Goal: Task Accomplishment & Management: Manage account settings

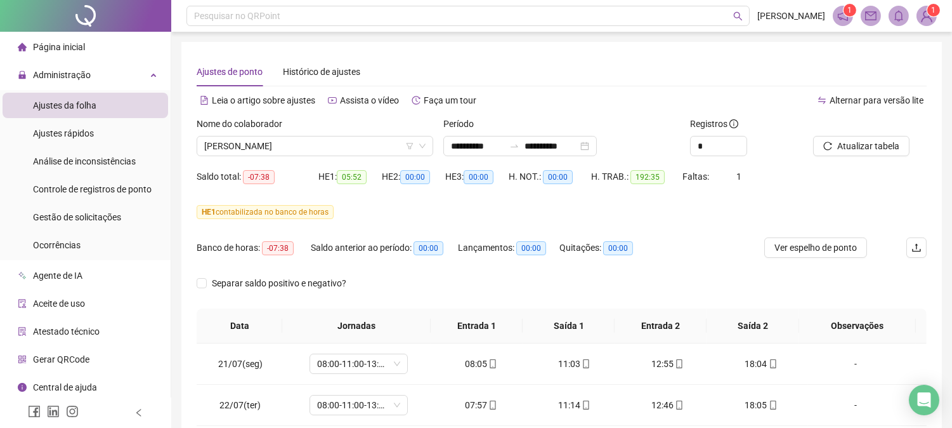
scroll to position [596, 0]
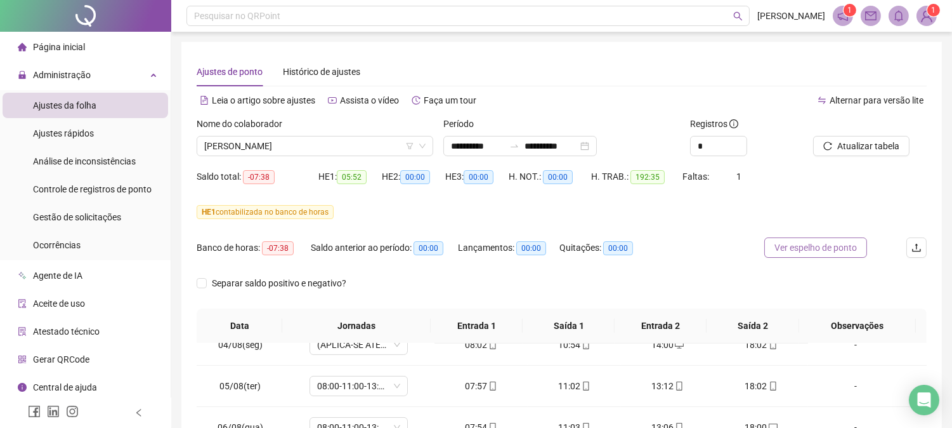
click at [835, 254] on span "Ver espelho de ponto" at bounding box center [816, 247] width 82 height 14
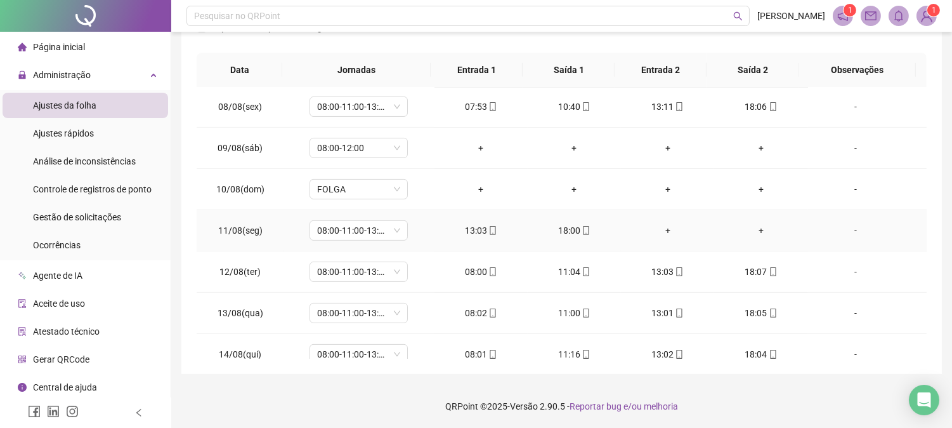
scroll to position [667, 0]
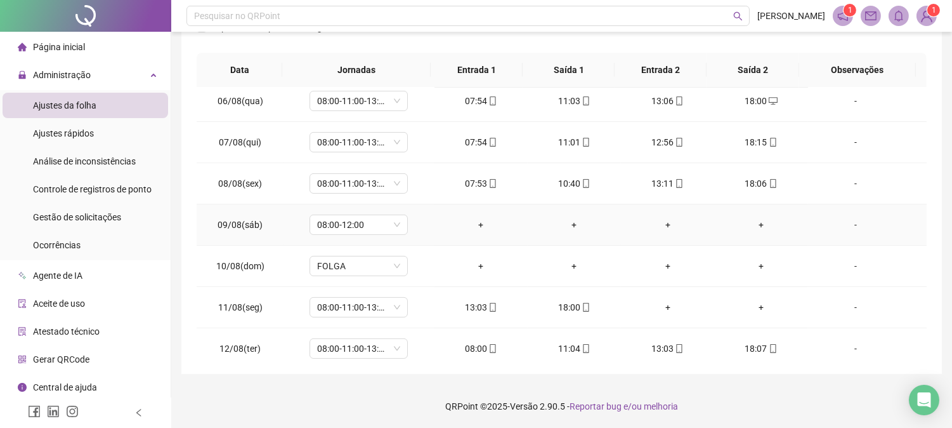
click at [855, 230] on div "-" at bounding box center [855, 225] width 75 height 14
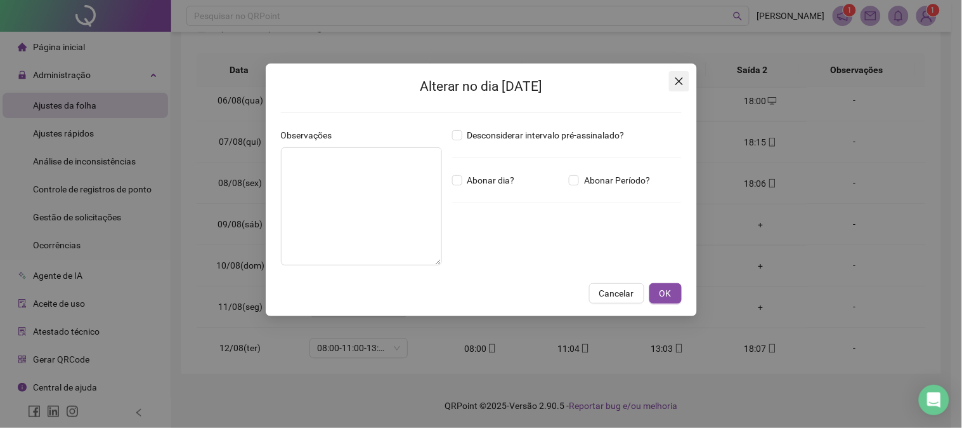
click at [677, 74] on button "Close" at bounding box center [679, 81] width 20 height 20
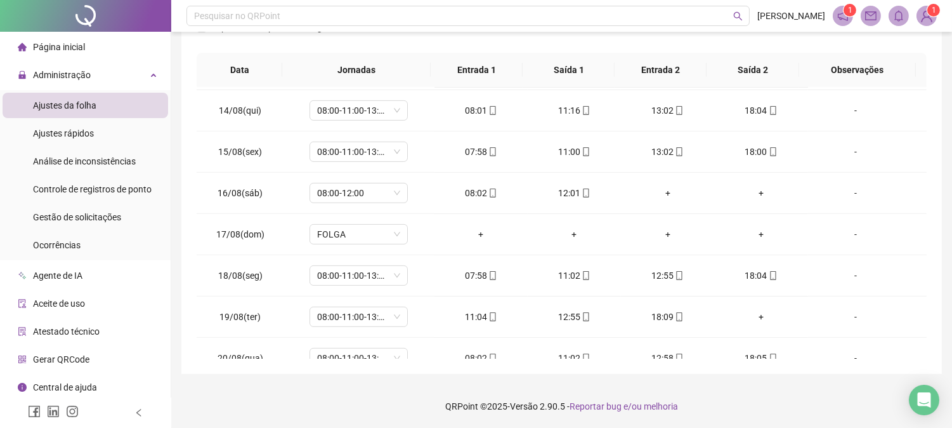
scroll to position [1009, 0]
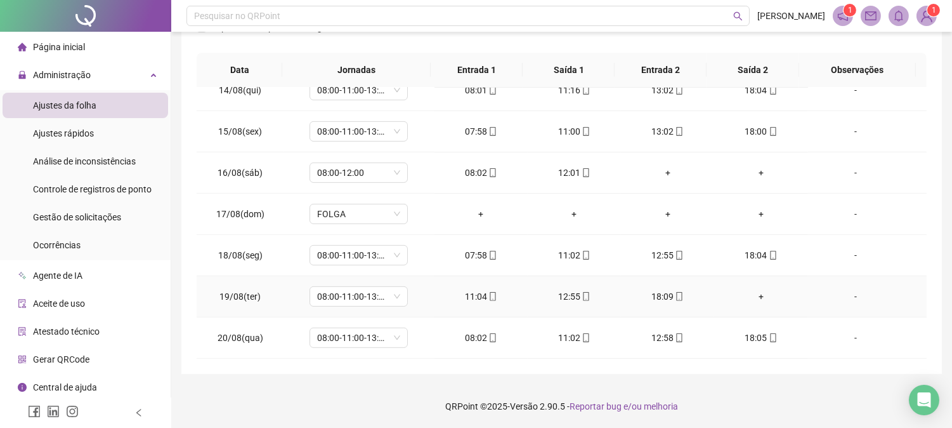
click at [760, 301] on div "+" at bounding box center [760, 296] width 73 height 14
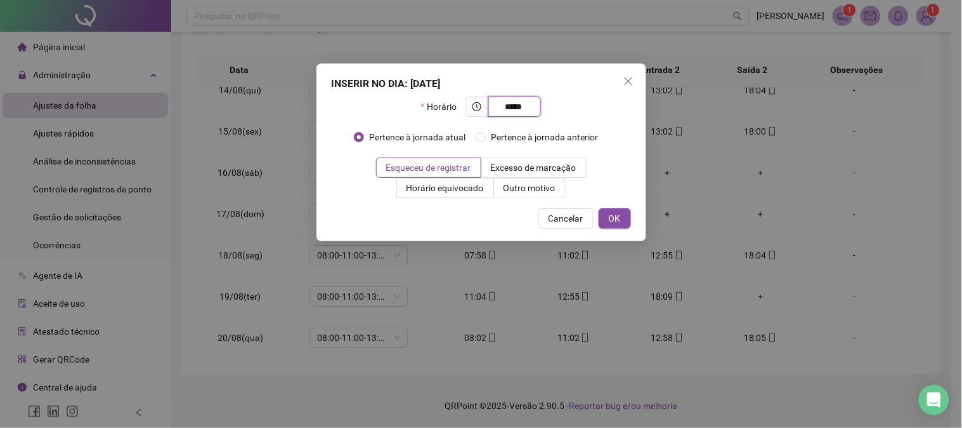
type input "*****"
click at [632, 214] on div "INSERIR NO DIA : [DATE] Horário ***** Pertence à jornada atual Pertence à jorna…" at bounding box center [482, 152] width 330 height 178
click at [624, 216] on button "OK" at bounding box center [615, 218] width 32 height 20
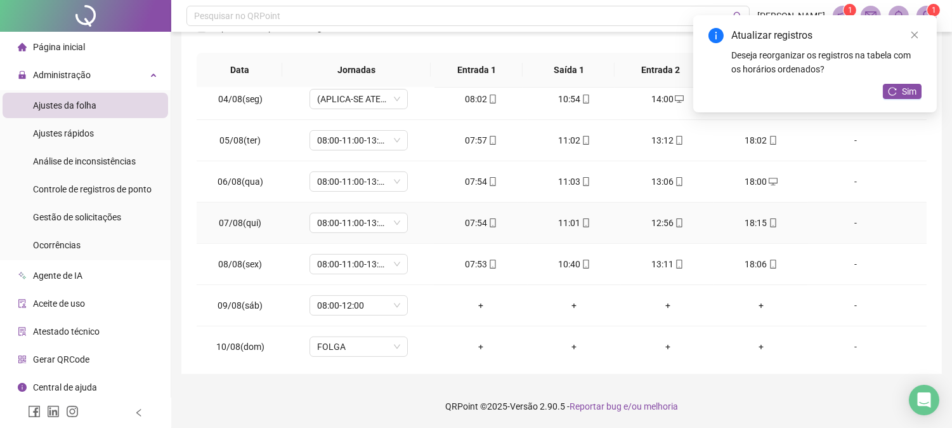
scroll to position [445, 0]
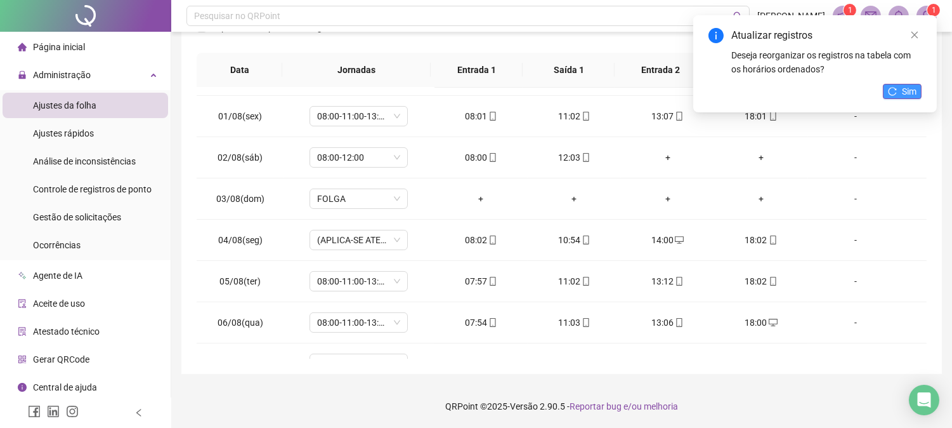
click at [889, 93] on icon "reload" at bounding box center [892, 91] width 9 height 9
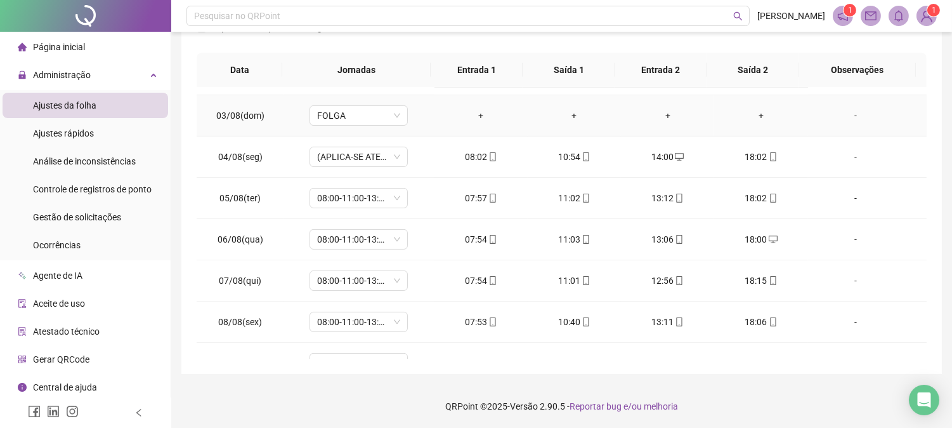
scroll to position [657, 0]
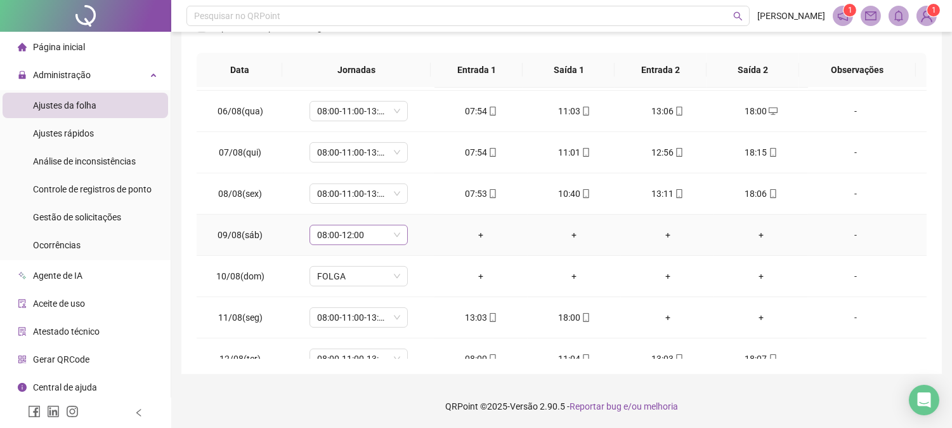
click at [331, 233] on span "08:00-12:00" at bounding box center [358, 234] width 83 height 19
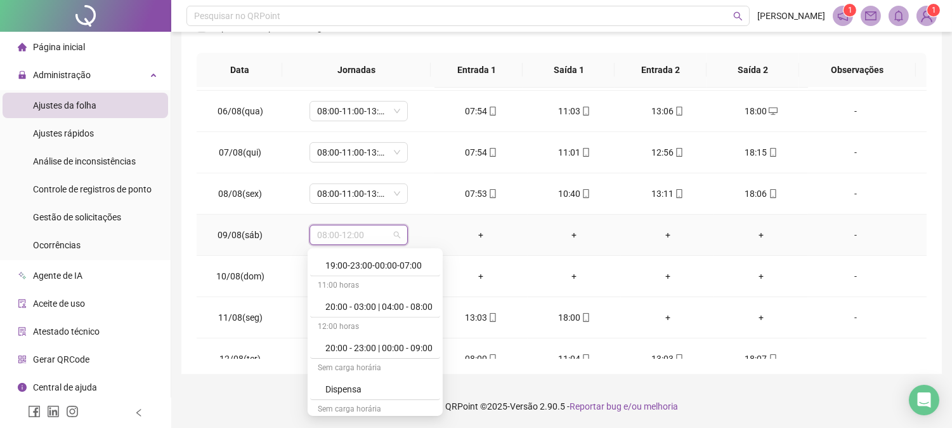
scroll to position [7558, 0]
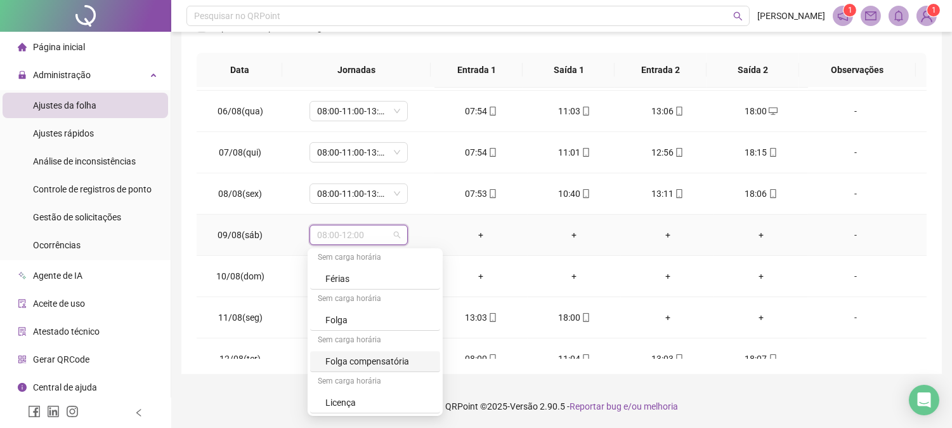
click at [401, 362] on div "Folga compensatória" at bounding box center [378, 361] width 107 height 14
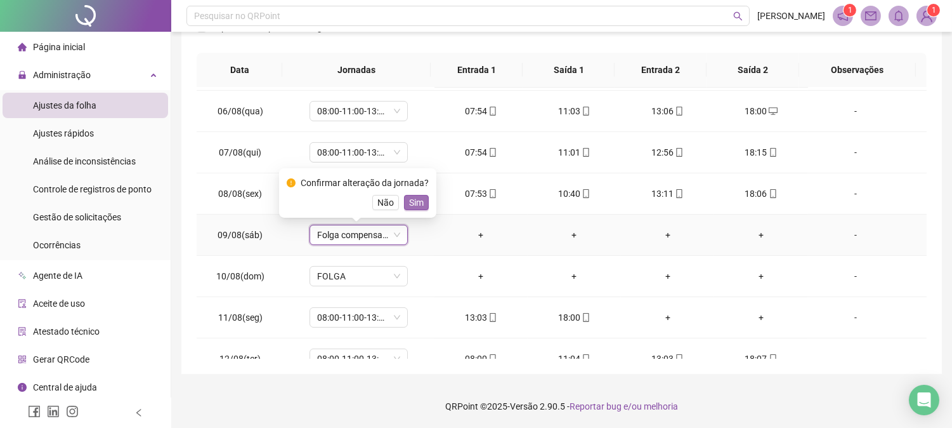
click at [409, 207] on span "Sim" at bounding box center [416, 202] width 15 height 14
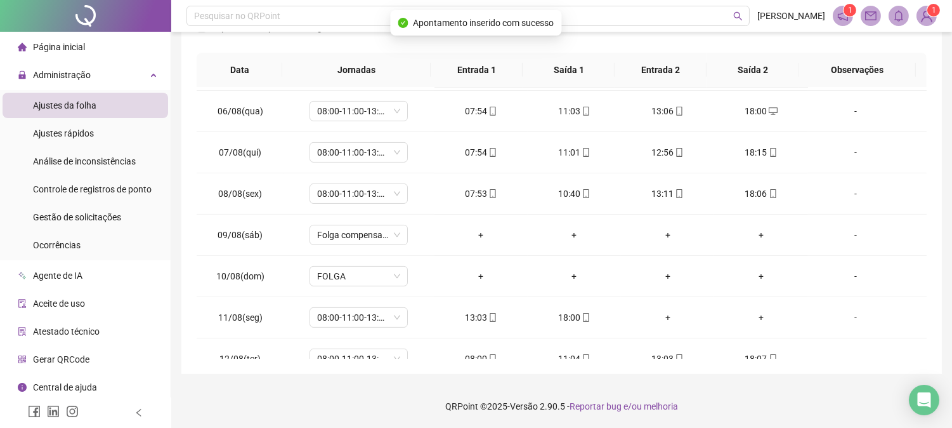
scroll to position [0, 0]
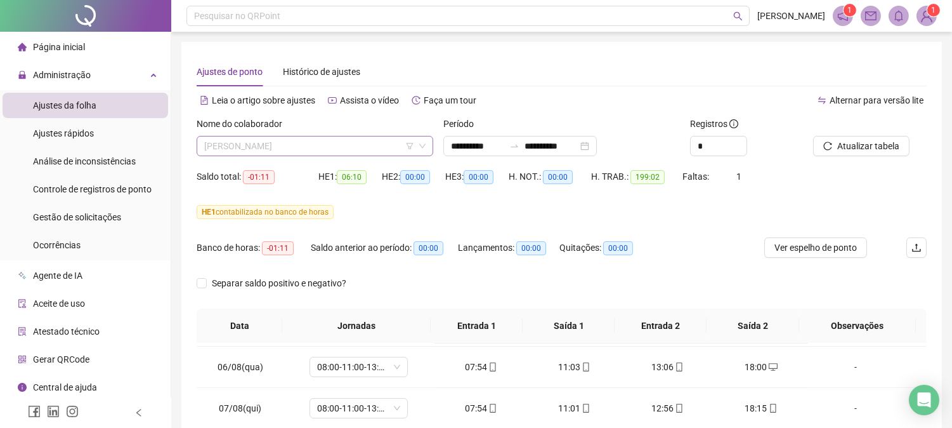
click at [294, 141] on span "[PERSON_NAME]" at bounding box center [314, 145] width 221 height 19
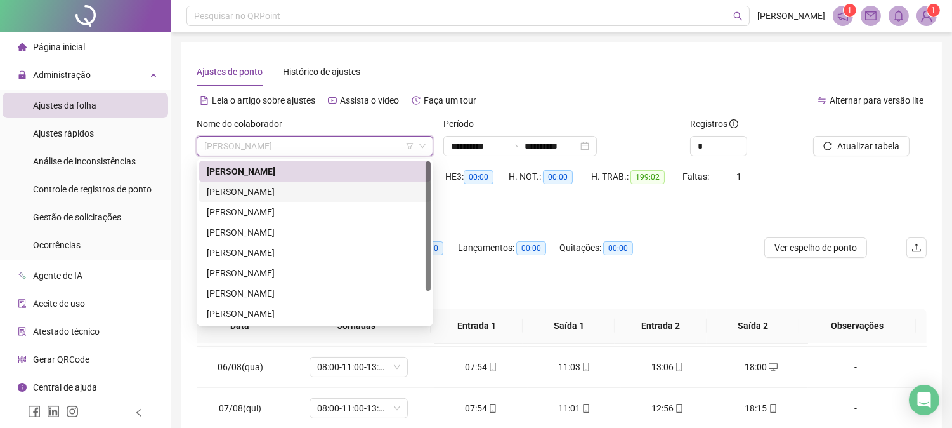
click at [270, 193] on div "[PERSON_NAME]" at bounding box center [315, 192] width 216 height 14
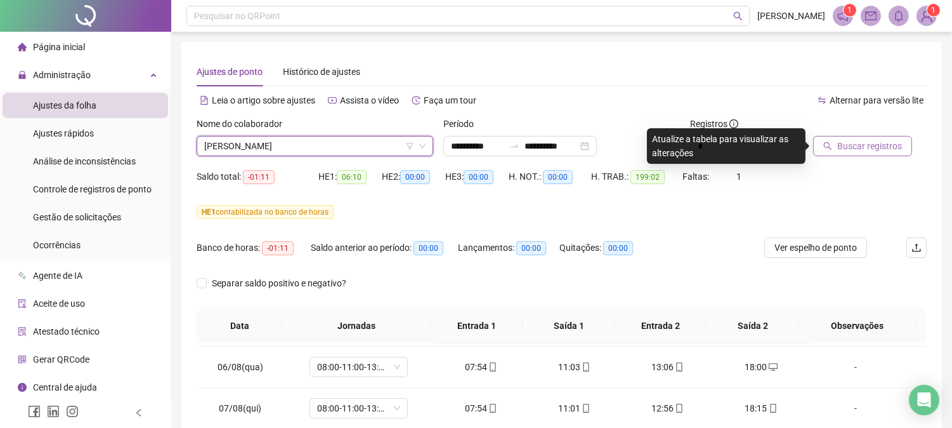
click at [886, 141] on span "Buscar registros" at bounding box center [869, 146] width 65 height 14
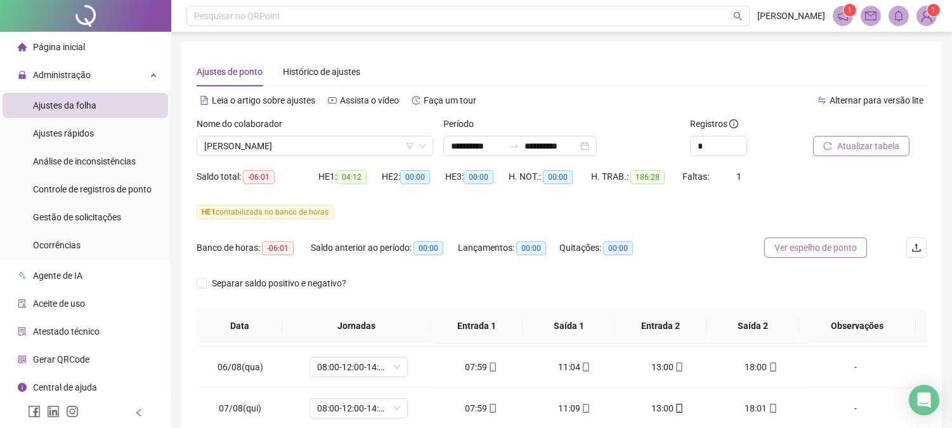
click at [820, 247] on span "Ver espelho de ponto" at bounding box center [816, 247] width 82 height 14
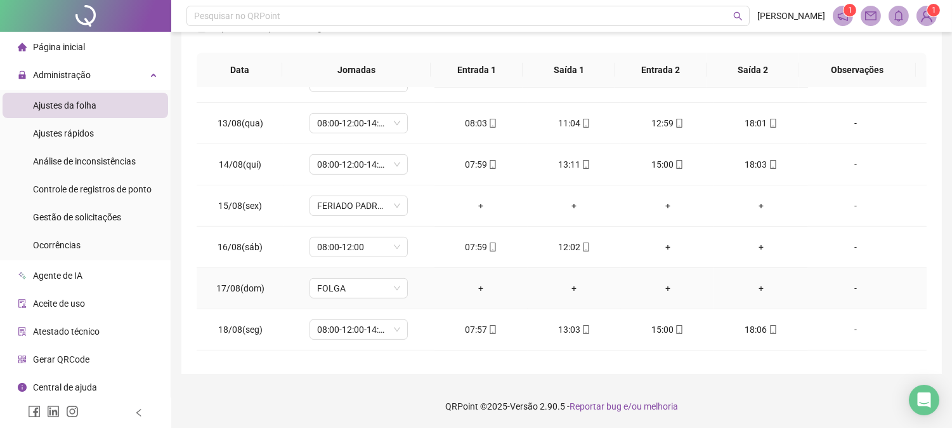
scroll to position [1009, 0]
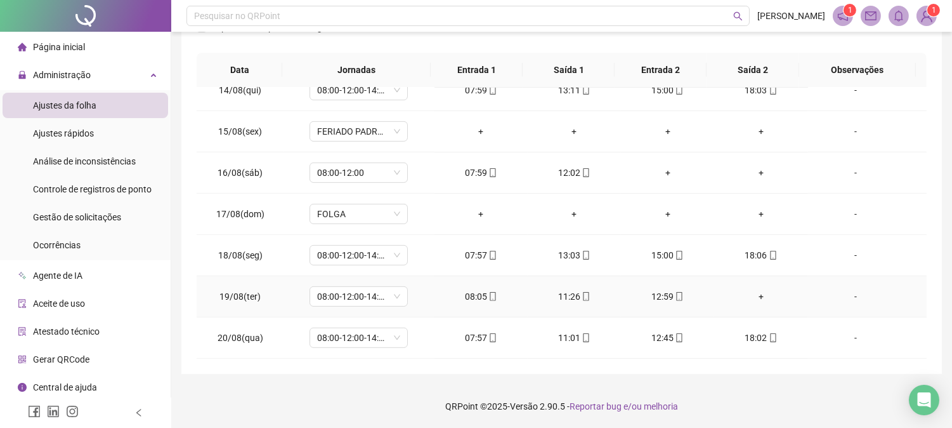
click at [747, 289] on div "+" at bounding box center [760, 296] width 73 height 14
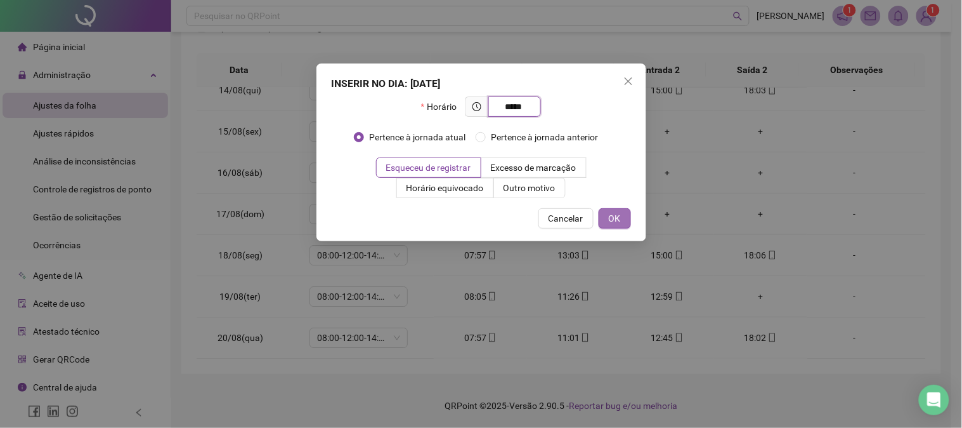
type input "*****"
click at [612, 218] on span "OK" at bounding box center [615, 218] width 12 height 14
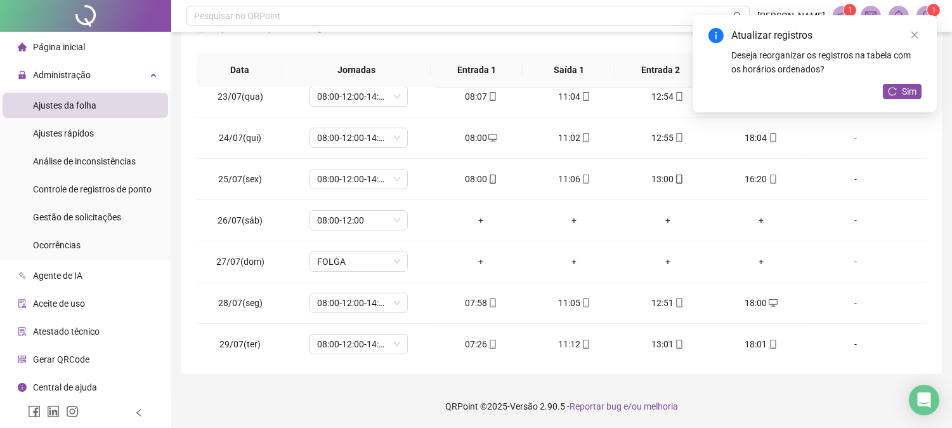
scroll to position [93, 0]
click at [396, 223] on span "08:00-12:00" at bounding box center [358, 221] width 83 height 19
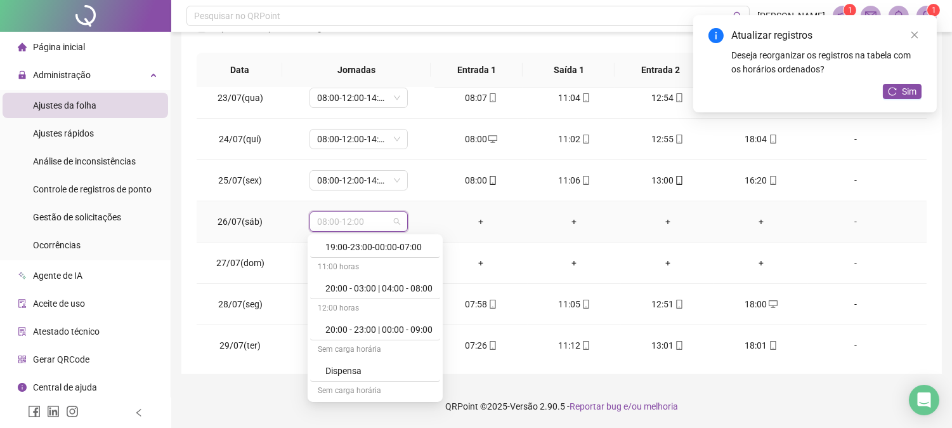
scroll to position [7558, 0]
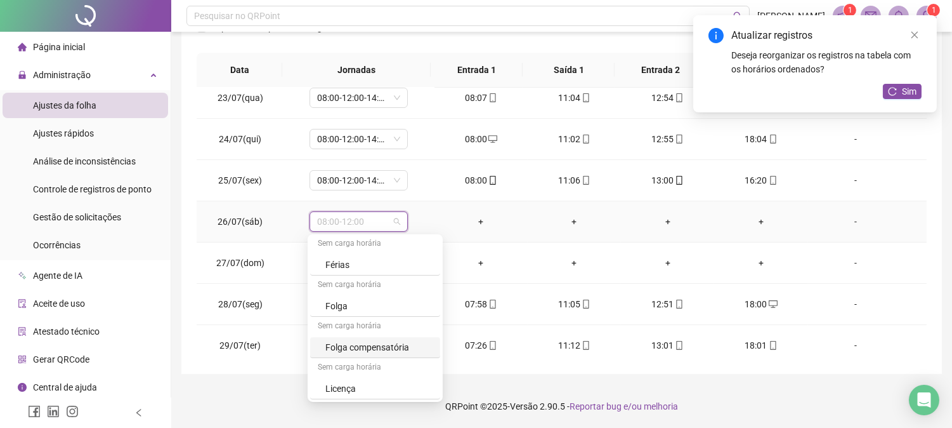
click at [406, 344] on div "Folga compensatória" at bounding box center [378, 347] width 107 height 14
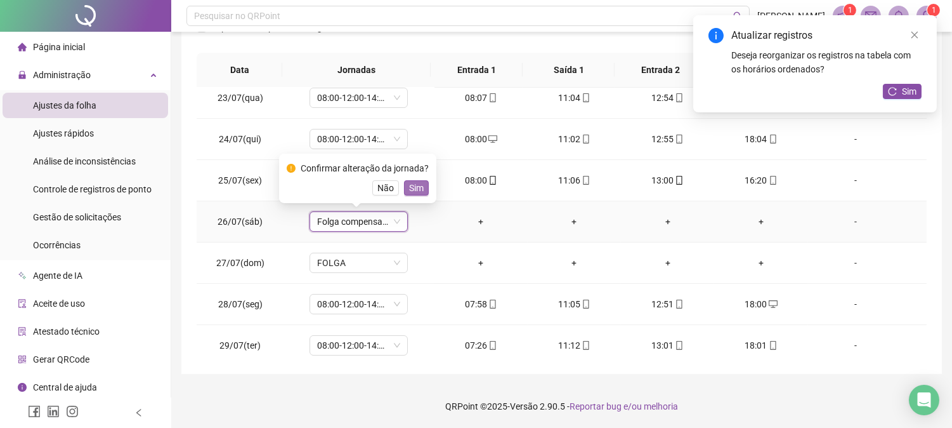
click at [410, 188] on span "Sim" at bounding box center [416, 188] width 15 height 14
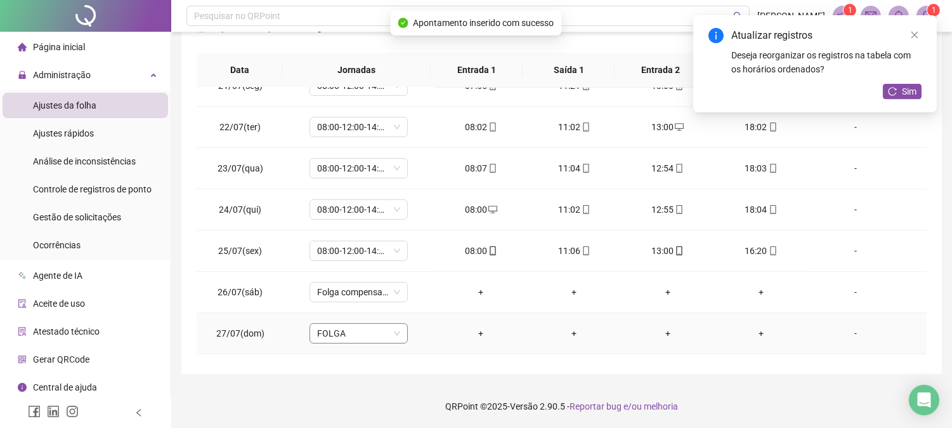
scroll to position [0, 0]
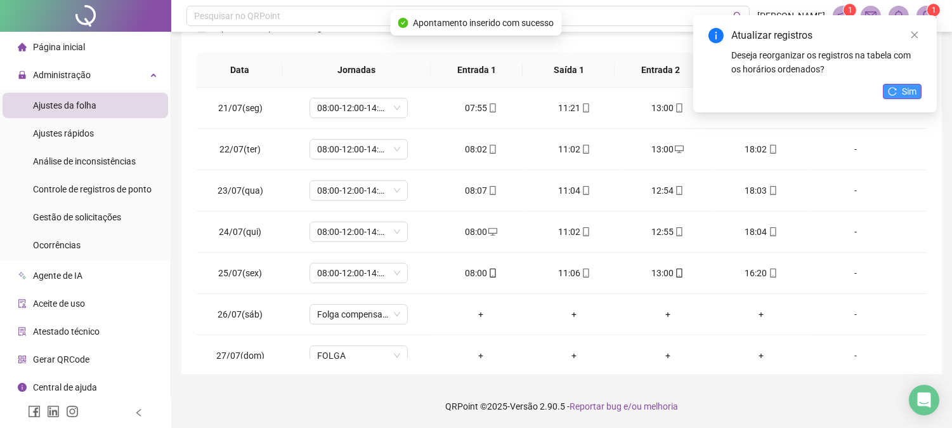
click at [902, 84] on span "Sim" at bounding box center [909, 91] width 15 height 14
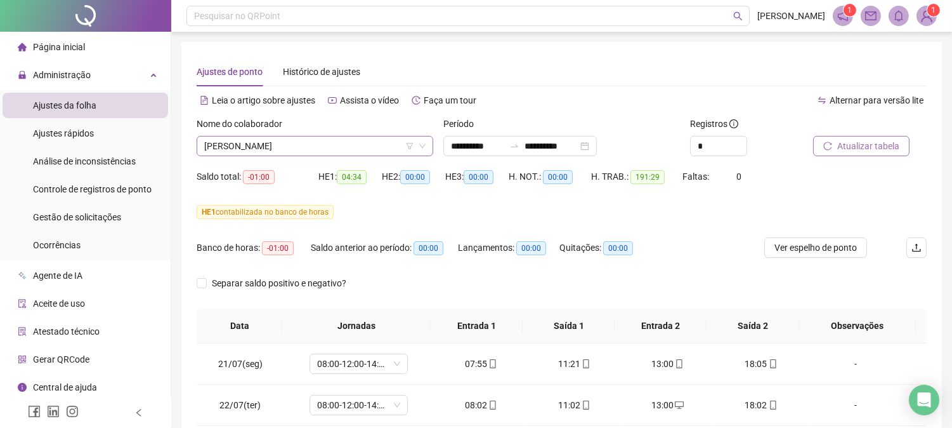
click at [369, 143] on span "[PERSON_NAME]" at bounding box center [314, 145] width 221 height 19
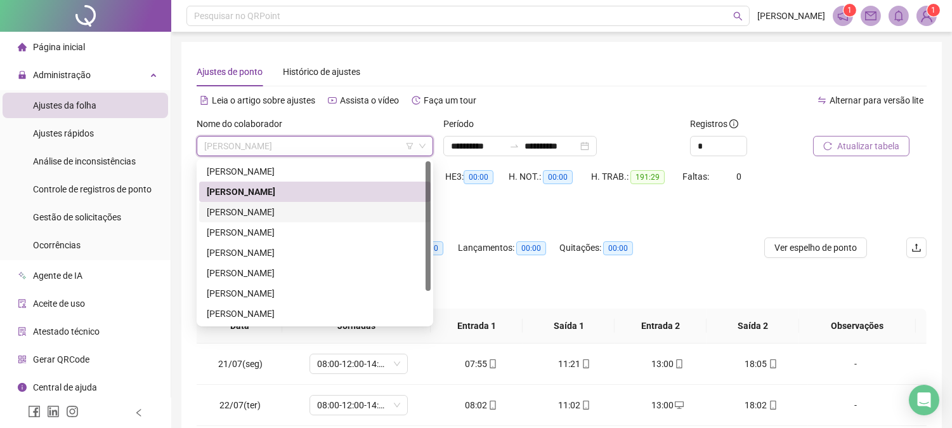
click at [332, 207] on div "[PERSON_NAME]" at bounding box center [315, 212] width 216 height 14
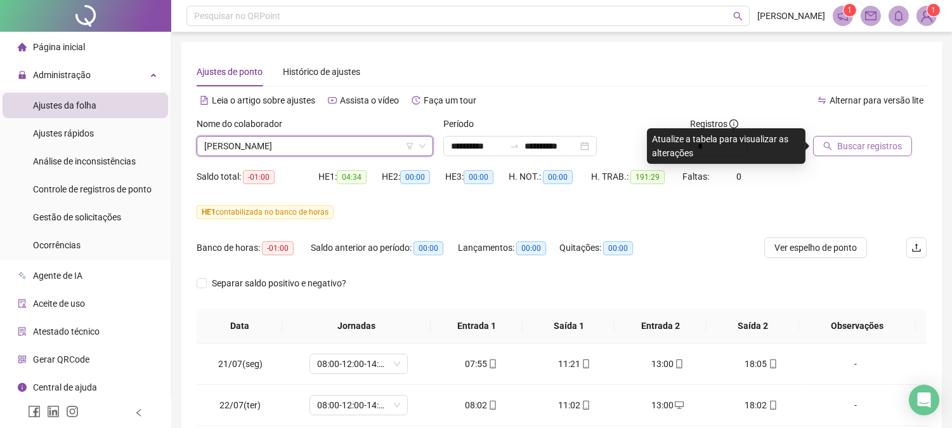
click at [867, 157] on div "Buscar registros" at bounding box center [870, 141] width 124 height 49
click at [872, 134] on div at bounding box center [854, 126] width 82 height 19
click at [872, 147] on span "Buscar registros" at bounding box center [869, 146] width 65 height 14
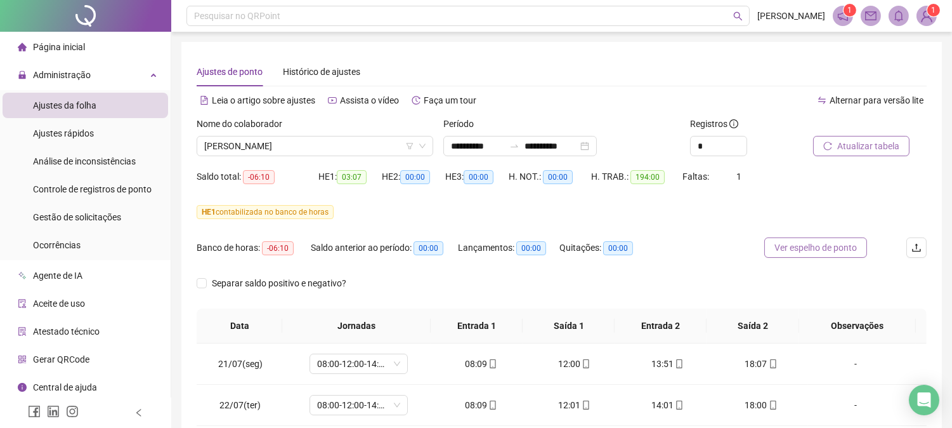
click at [811, 248] on span "Ver espelho de ponto" at bounding box center [816, 247] width 82 height 14
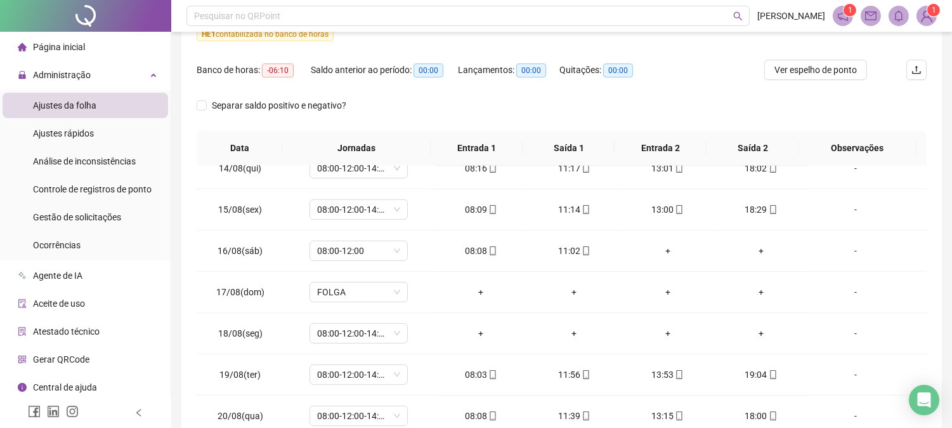
scroll to position [256, 0]
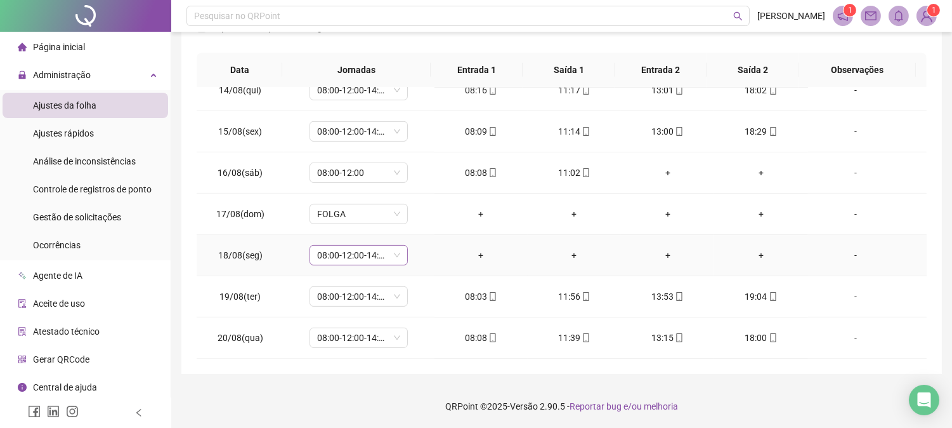
click at [392, 245] on span "08:00-12:00-14:00-18:00" at bounding box center [358, 254] width 83 height 19
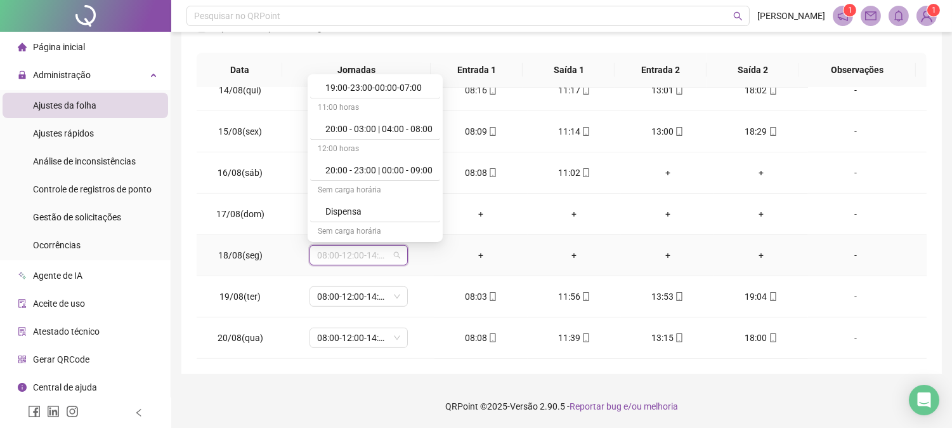
scroll to position [7558, 0]
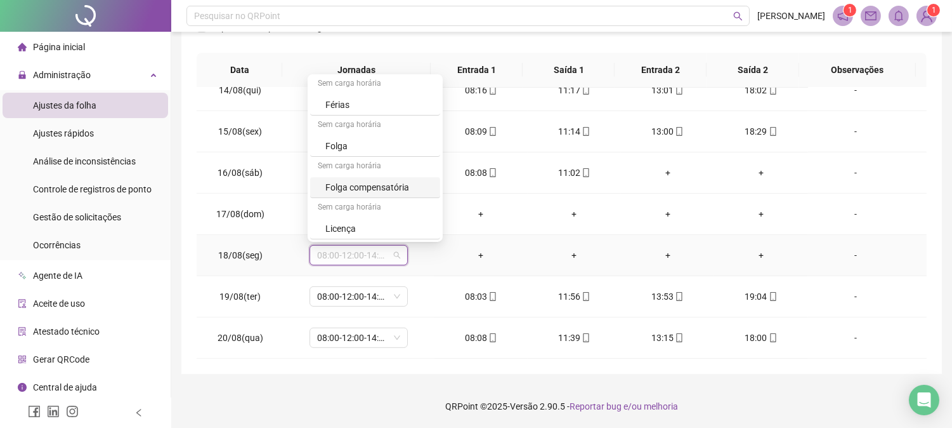
click at [416, 185] on div "Folga compensatória" at bounding box center [378, 187] width 107 height 14
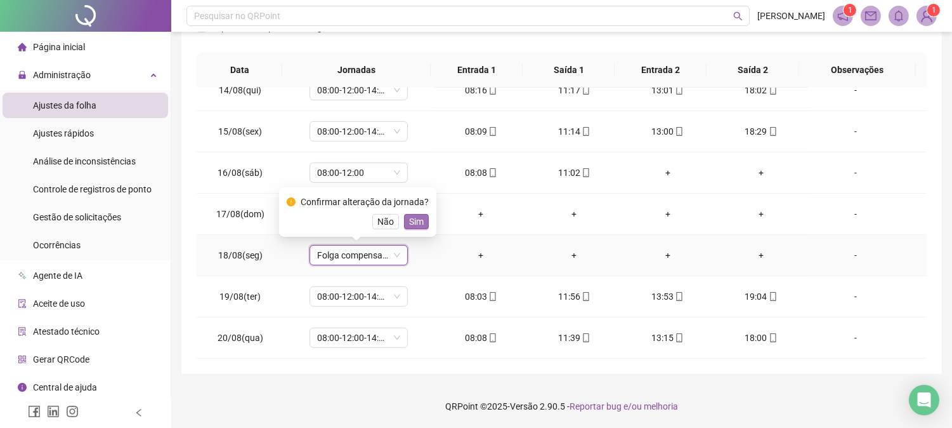
click at [413, 217] on span "Sim" at bounding box center [416, 221] width 15 height 14
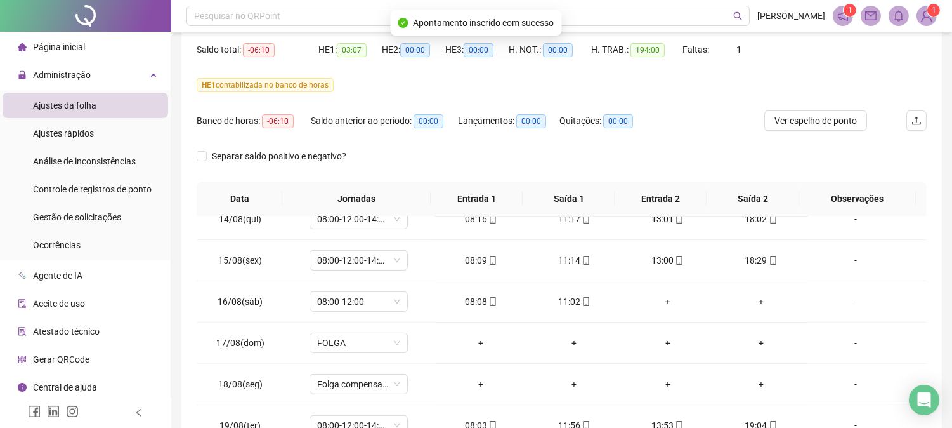
scroll to position [0, 0]
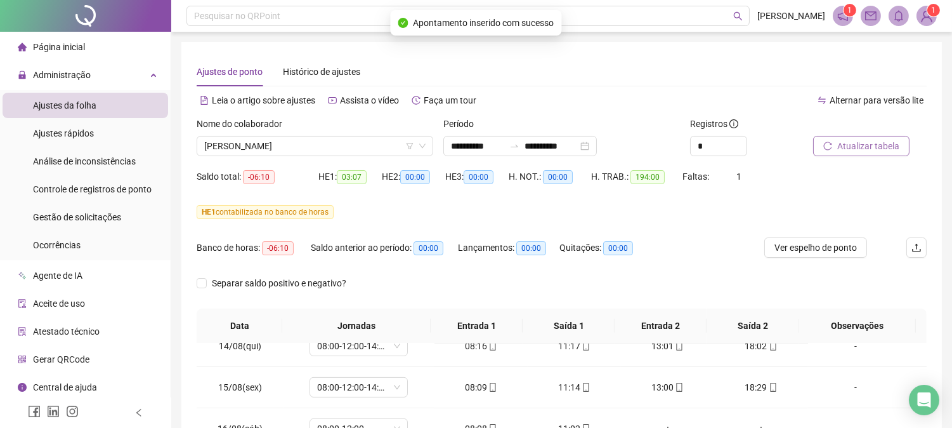
click at [886, 147] on span "Atualizar tabela" at bounding box center [868, 146] width 62 height 14
click at [292, 150] on span "[PERSON_NAME]" at bounding box center [314, 145] width 221 height 19
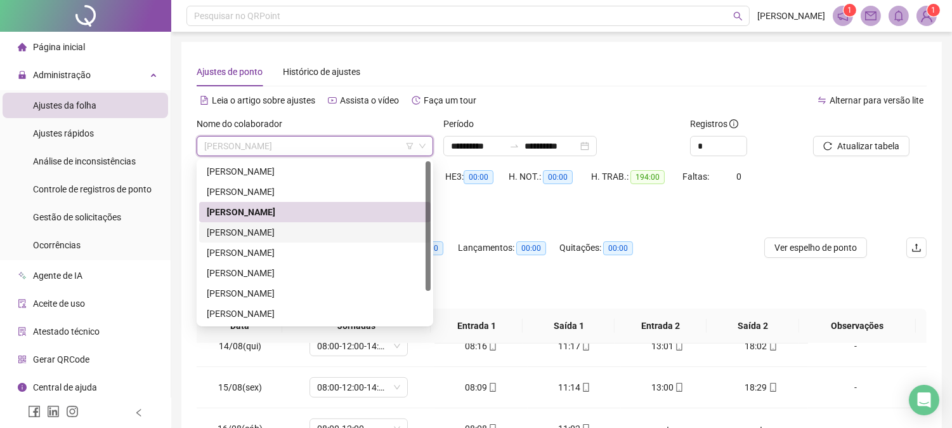
click at [288, 222] on div "[PERSON_NAME]" at bounding box center [315, 232] width 232 height 20
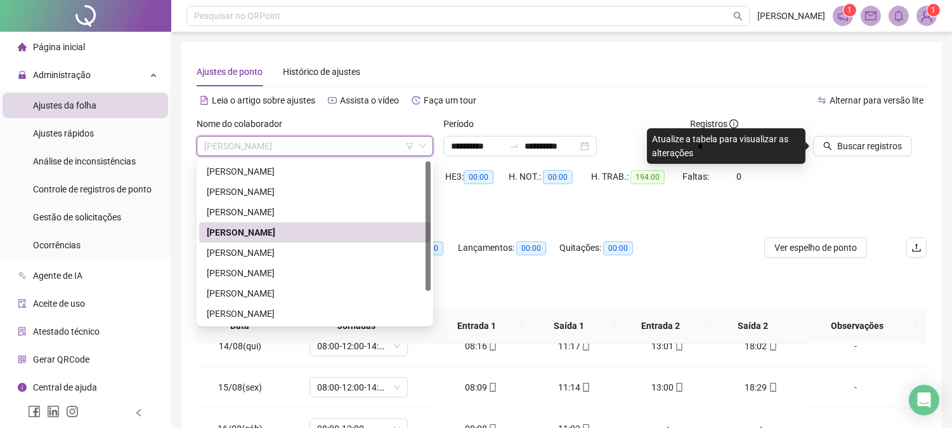
click at [304, 147] on span "[PERSON_NAME]" at bounding box center [314, 145] width 221 height 19
click at [261, 248] on div "[PERSON_NAME]" at bounding box center [315, 252] width 216 height 14
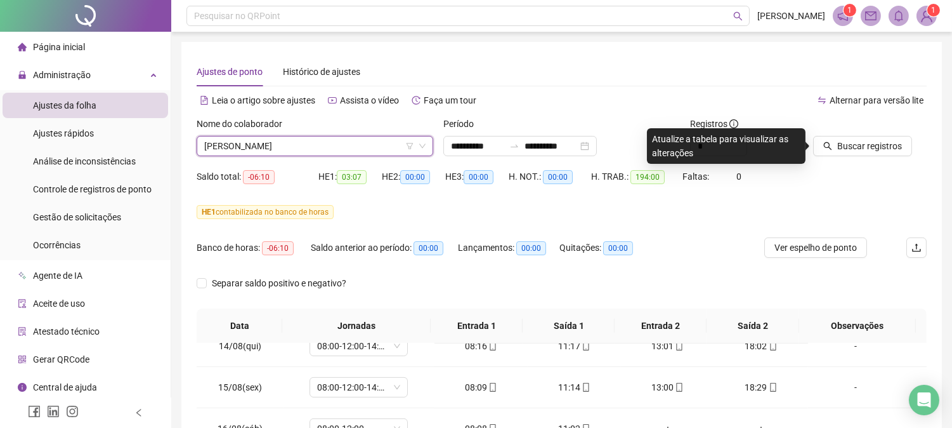
click at [856, 159] on div "Buscar registros" at bounding box center [870, 141] width 124 height 49
click at [852, 149] on span "Buscar registros" at bounding box center [869, 146] width 65 height 14
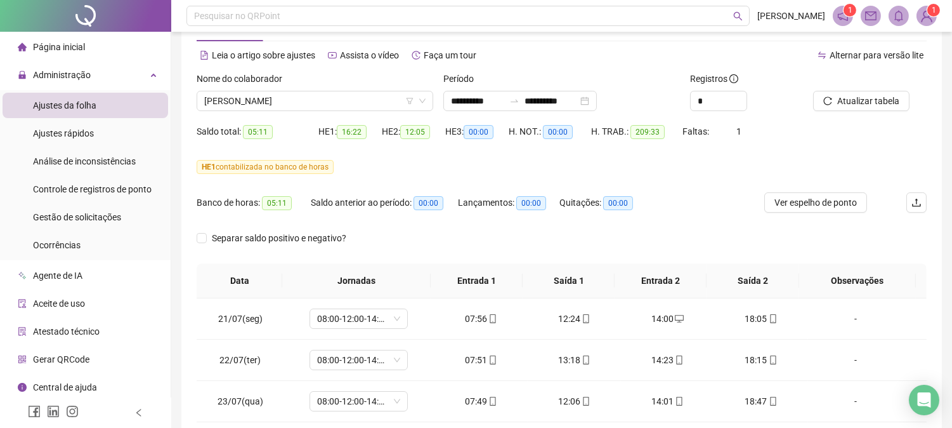
scroll to position [44, 0]
click at [810, 204] on span "Ver espelho de ponto" at bounding box center [816, 203] width 82 height 14
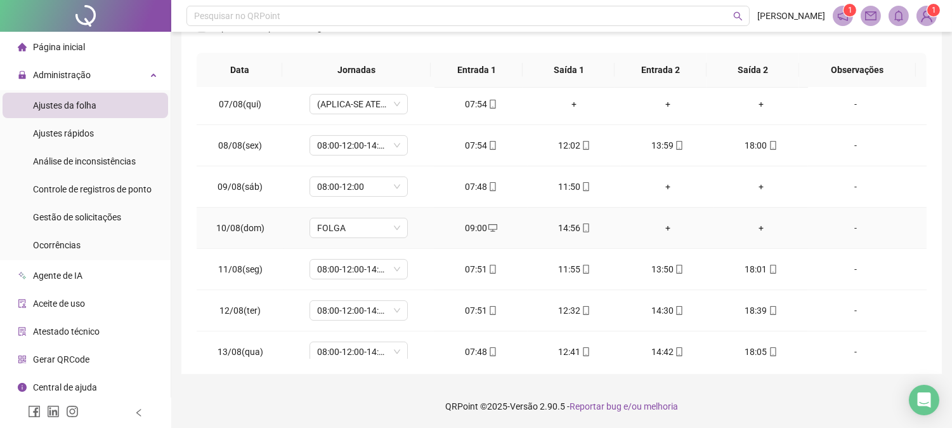
scroll to position [986, 0]
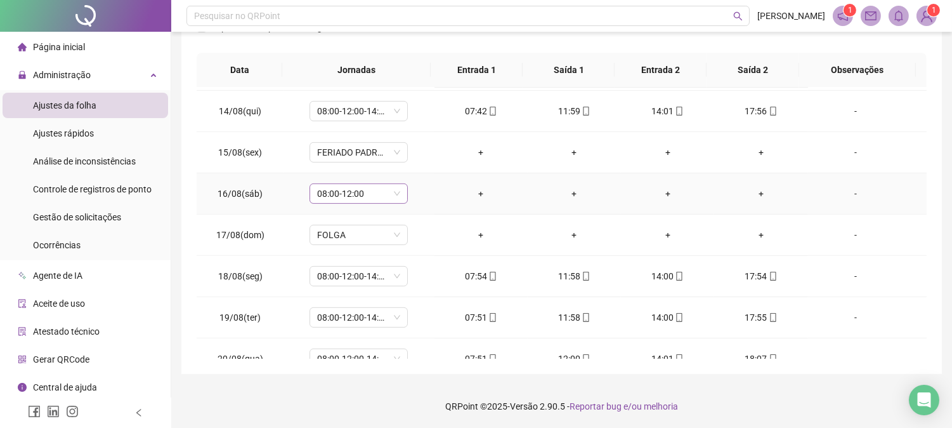
click at [387, 193] on span "08:00-12:00" at bounding box center [358, 193] width 83 height 19
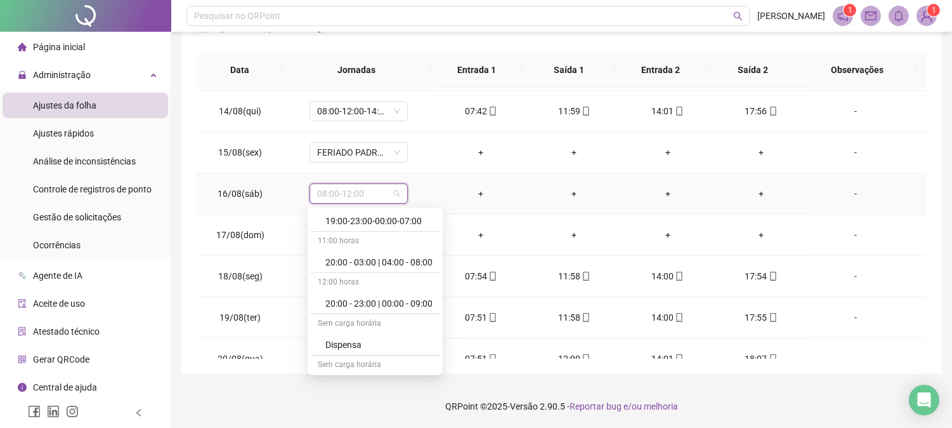
scroll to position [7558, 0]
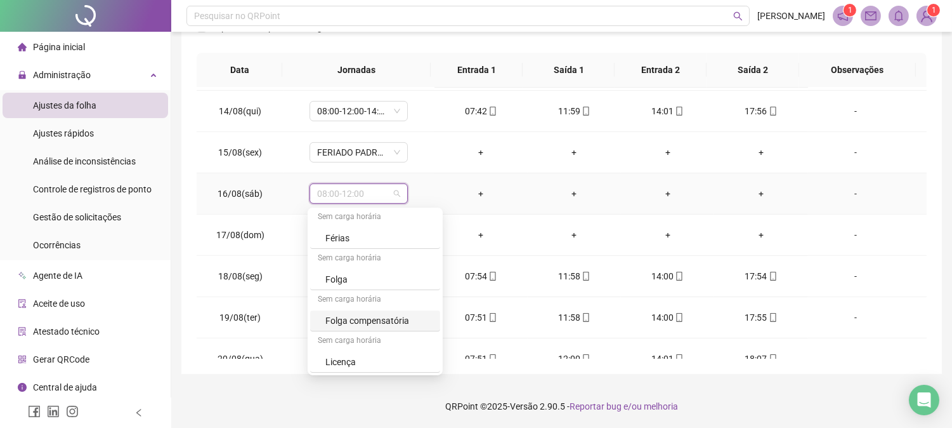
click at [385, 325] on div "Folga compensatória" at bounding box center [378, 320] width 107 height 14
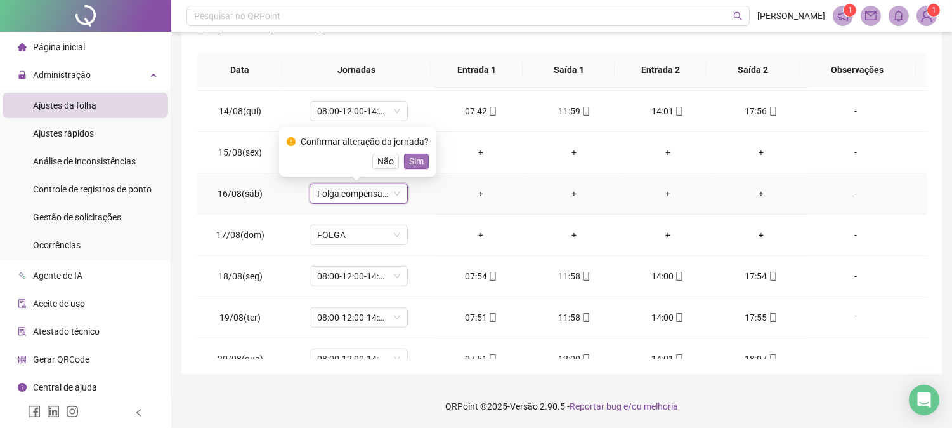
click at [412, 168] on button "Sim" at bounding box center [416, 161] width 25 height 15
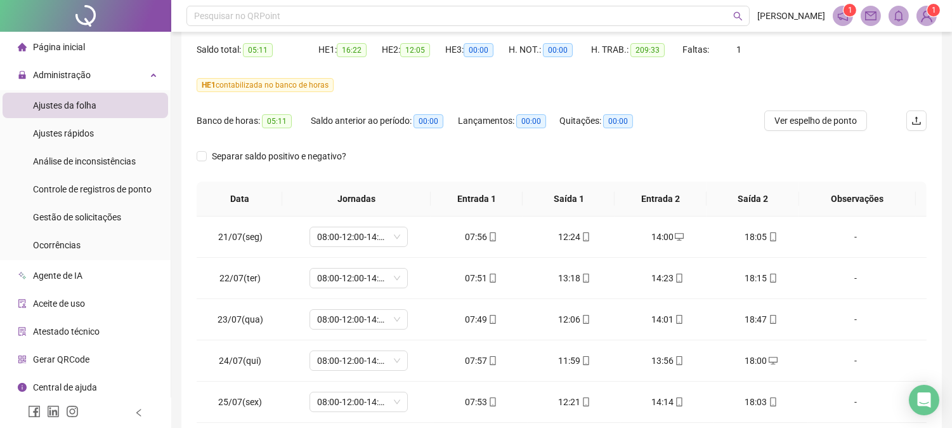
scroll to position [0, 0]
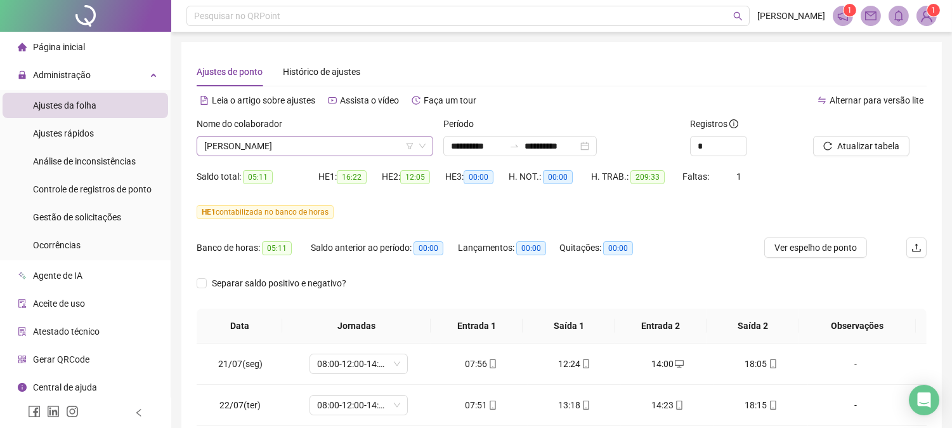
click at [366, 142] on span "[PERSON_NAME]" at bounding box center [314, 145] width 221 height 19
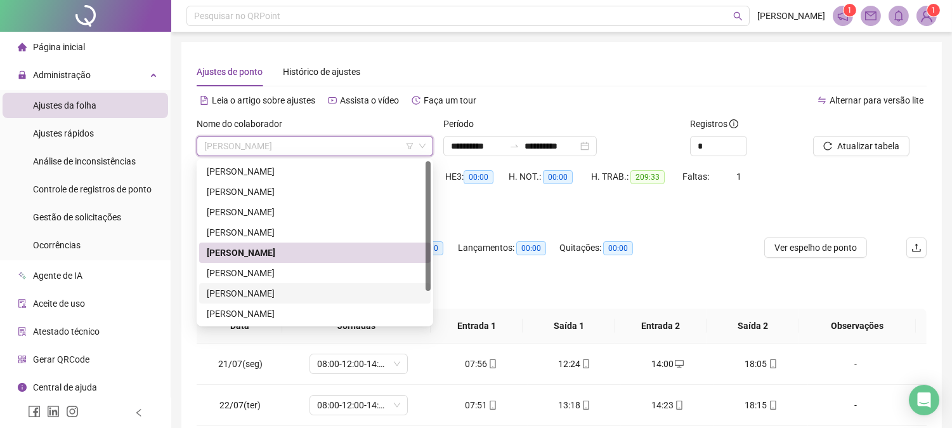
click at [271, 266] on div "[PERSON_NAME]" at bounding box center [315, 273] width 216 height 14
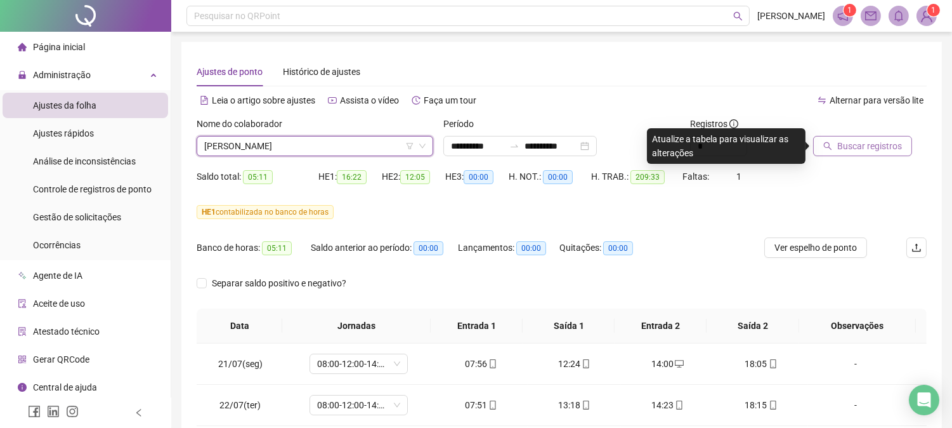
click at [841, 145] on span "Buscar registros" at bounding box center [869, 146] width 65 height 14
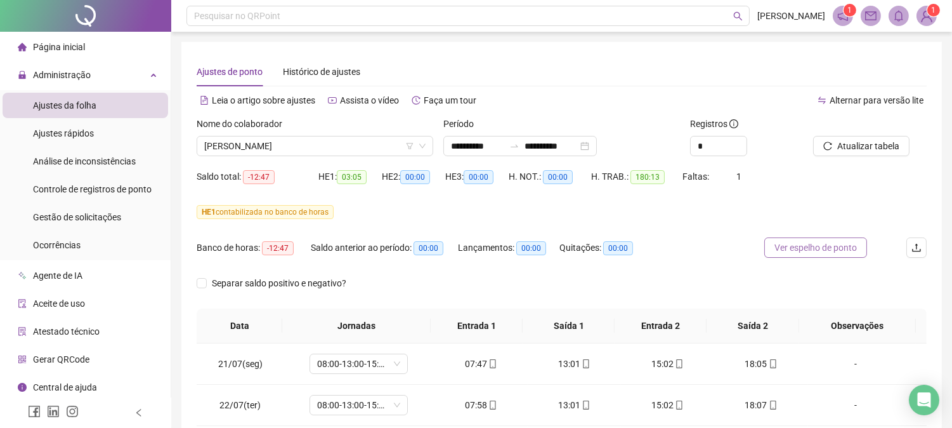
click at [825, 240] on span "Ver espelho de ponto" at bounding box center [816, 247] width 82 height 14
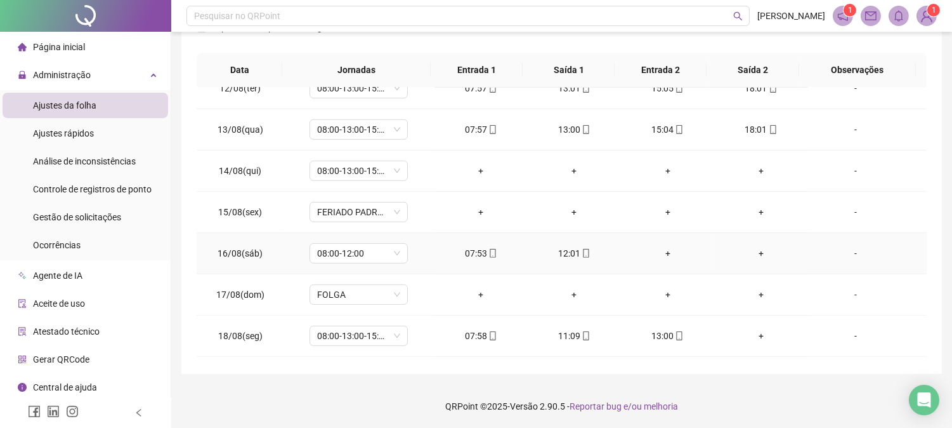
scroll to position [1009, 0]
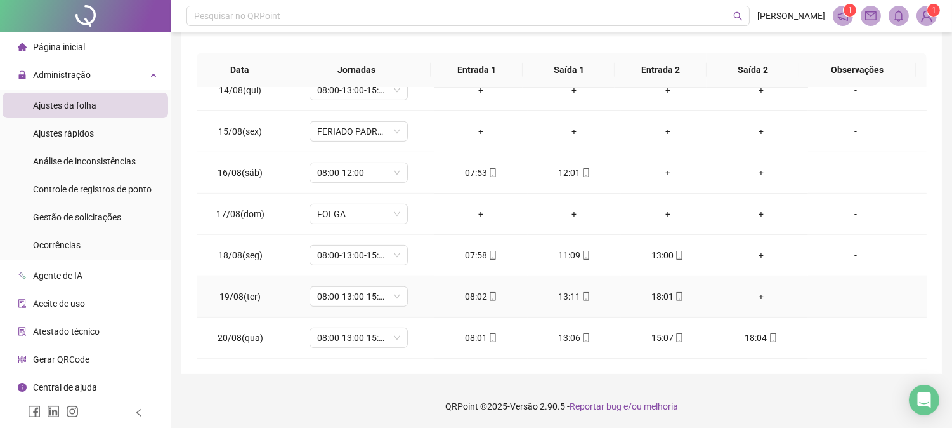
click at [752, 301] on div "+" at bounding box center [760, 296] width 73 height 14
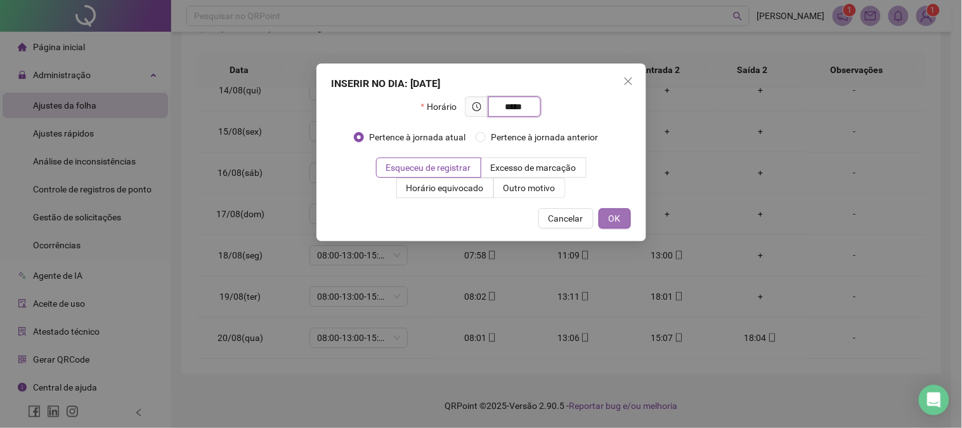
type input "*****"
click at [620, 221] on span "OK" at bounding box center [615, 218] width 12 height 14
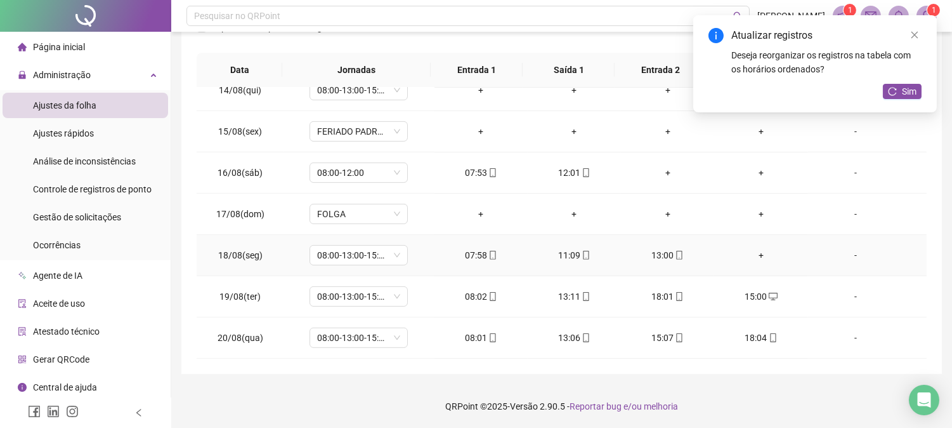
click at [754, 256] on div "+" at bounding box center [760, 255] width 73 height 14
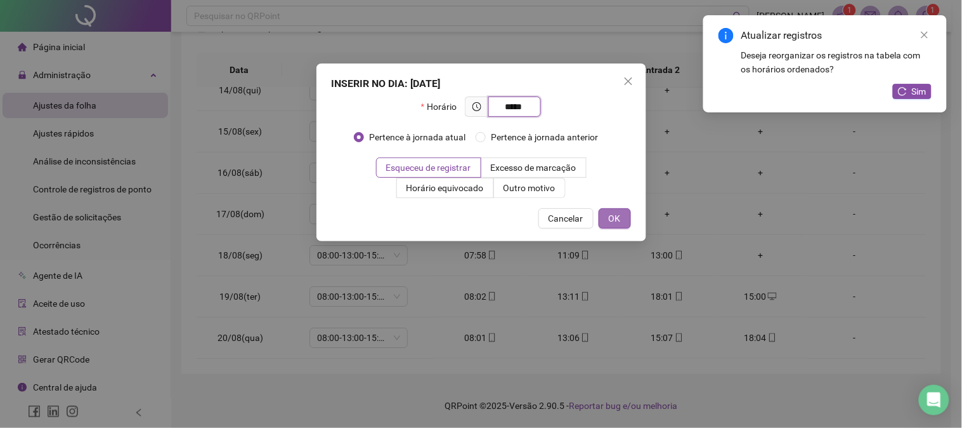
type input "*****"
click at [630, 214] on button "OK" at bounding box center [615, 218] width 32 height 20
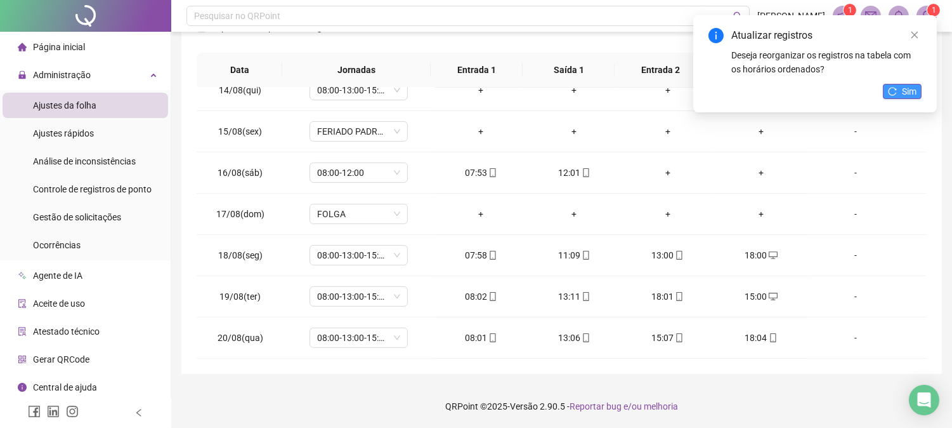
click at [904, 88] on span "Sim" at bounding box center [909, 91] width 15 height 14
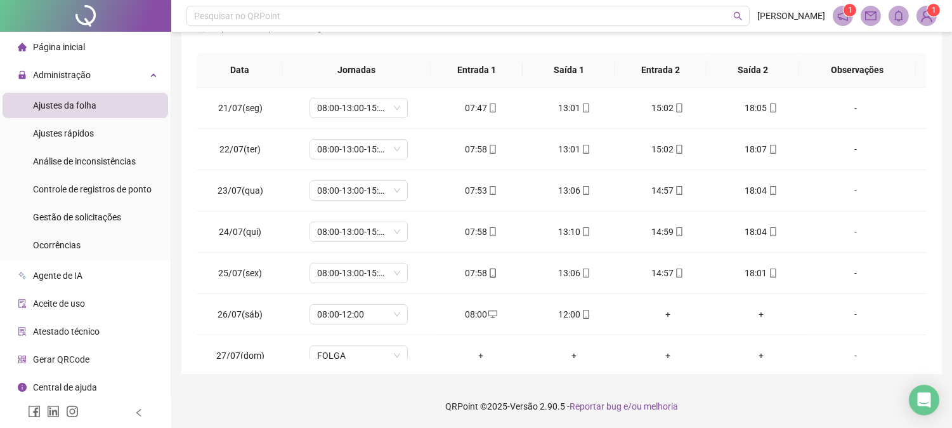
scroll to position [0, 0]
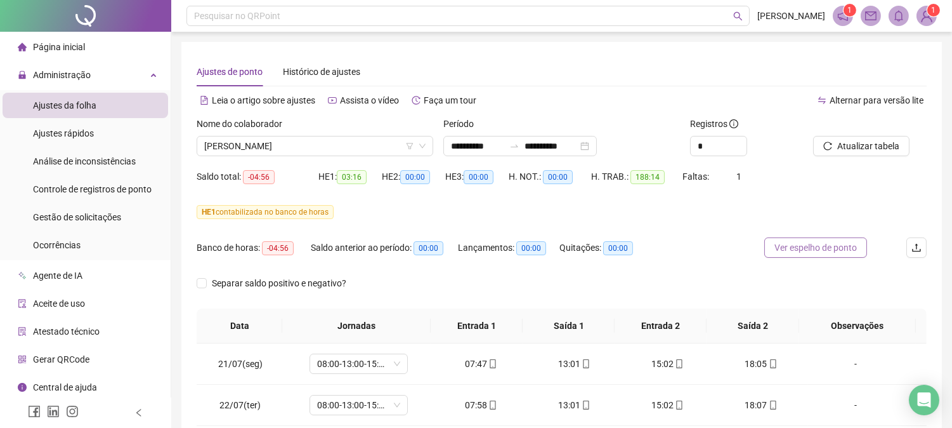
click at [844, 256] on button "Ver espelho de ponto" at bounding box center [815, 247] width 103 height 20
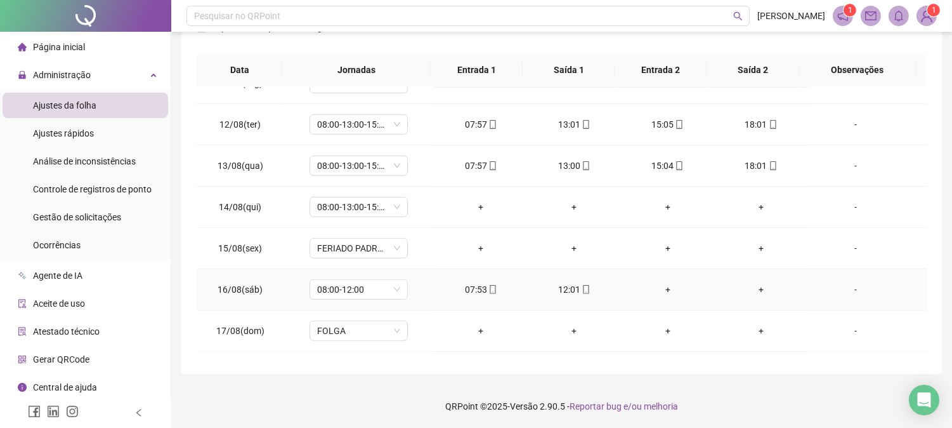
scroll to position [868, 0]
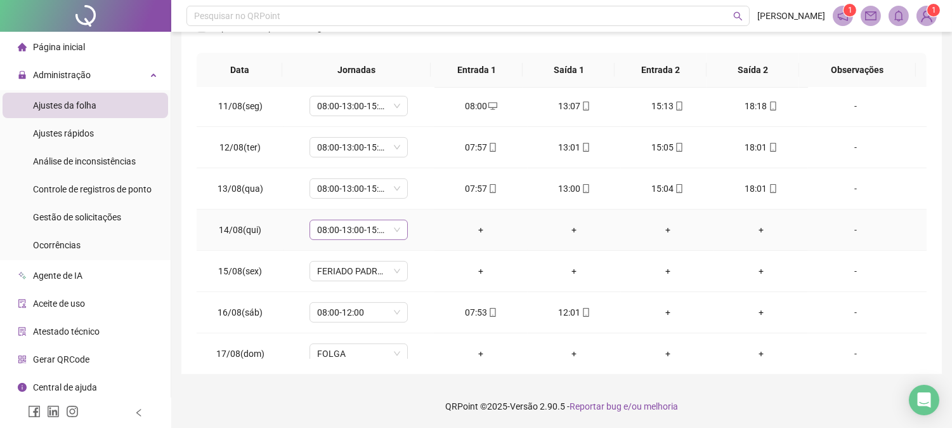
click at [400, 225] on div "08:00-13:00-15:00-18:00" at bounding box center [359, 229] width 98 height 20
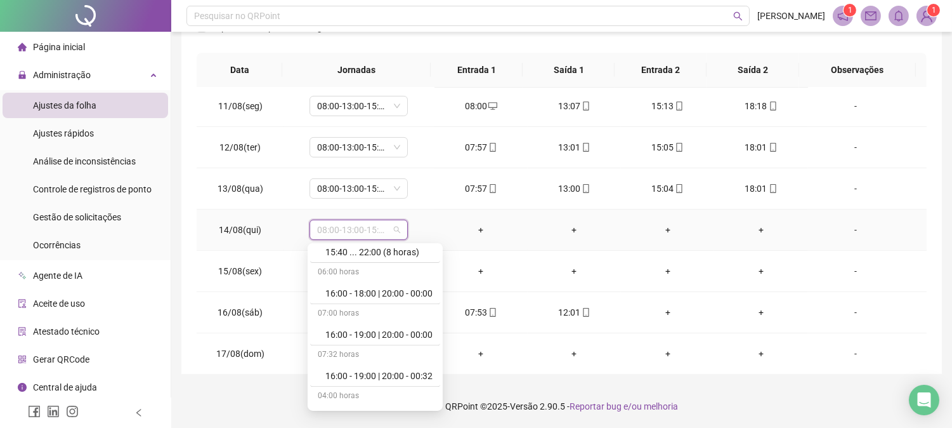
scroll to position [7558, 0]
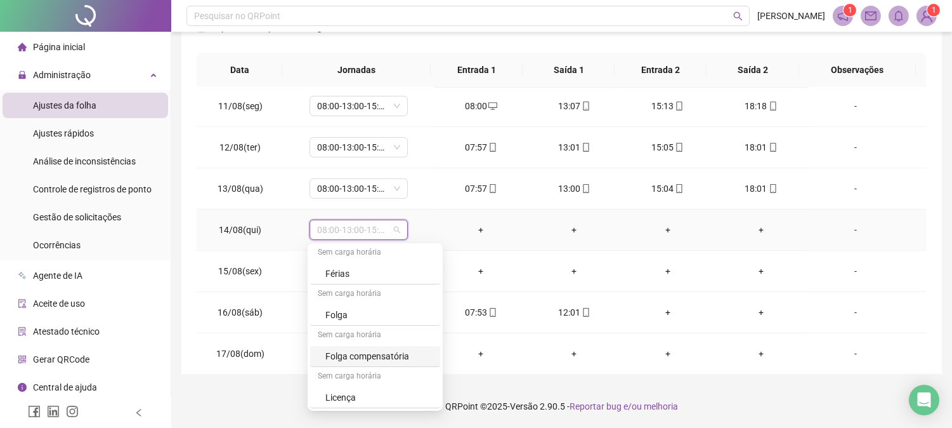
click at [371, 341] on div "Sem carga horária" at bounding box center [375, 335] width 130 height 20
click at [370, 349] on div "Folga compensatória" at bounding box center [378, 356] width 107 height 14
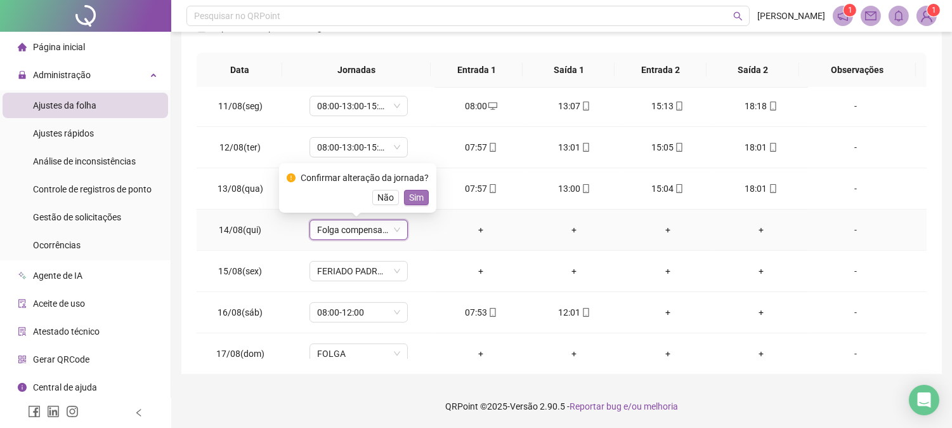
click at [404, 199] on button "Sim" at bounding box center [416, 197] width 25 height 15
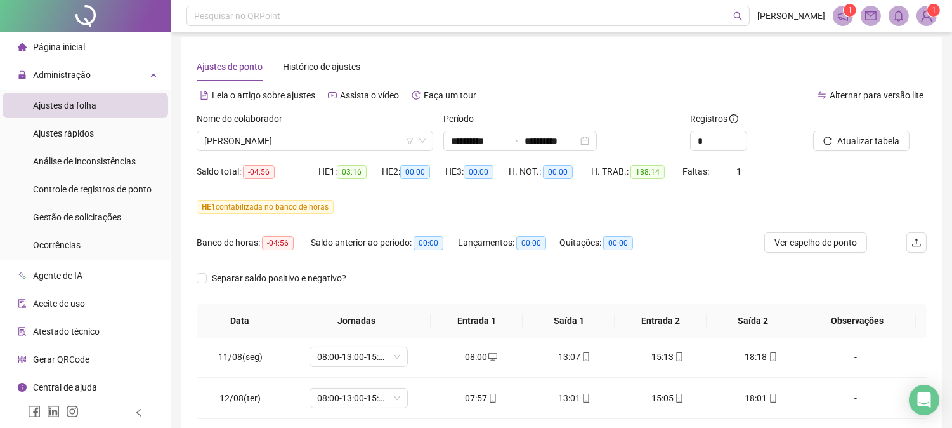
scroll to position [0, 0]
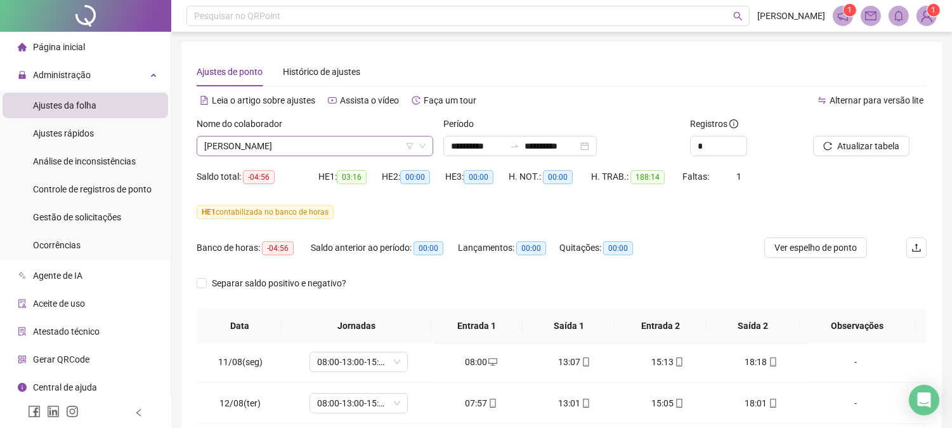
click at [348, 148] on span "[PERSON_NAME]" at bounding box center [314, 145] width 221 height 19
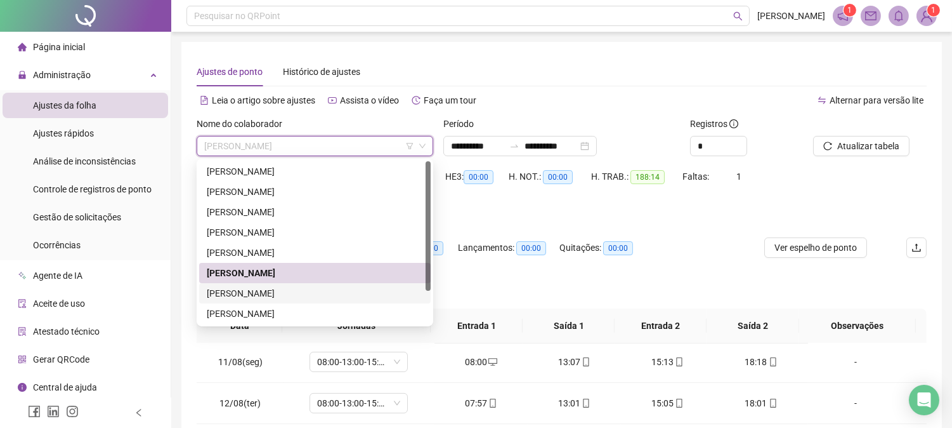
click at [275, 291] on div "[PERSON_NAME]" at bounding box center [315, 293] width 216 height 14
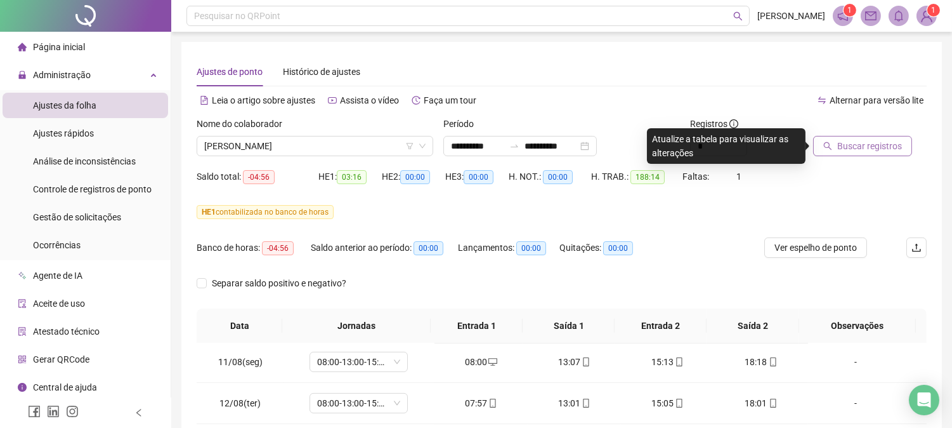
click at [867, 141] on span "Buscar registros" at bounding box center [869, 146] width 65 height 14
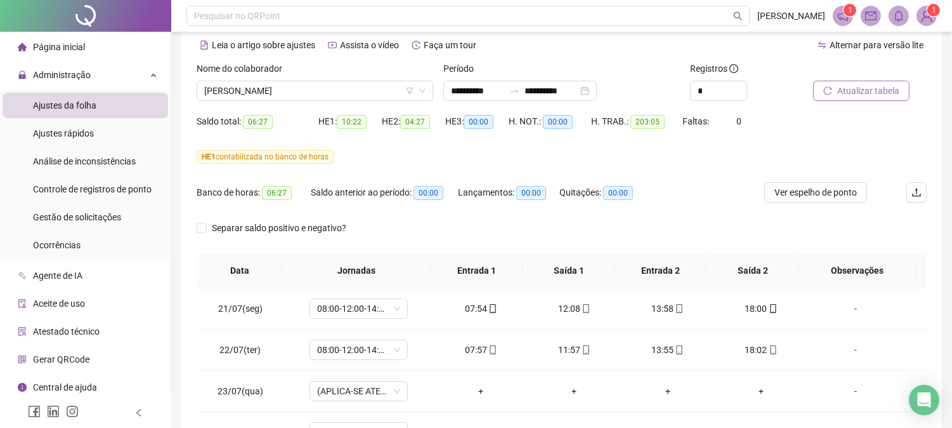
scroll to position [44, 0]
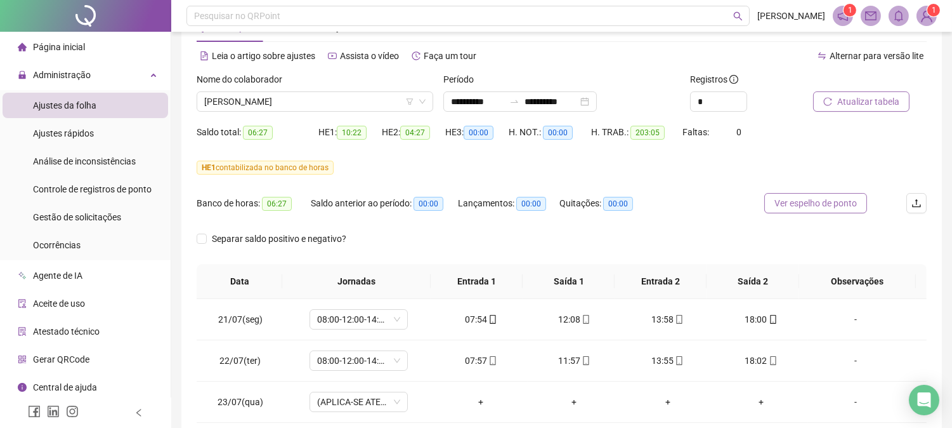
click at [783, 203] on span "Ver espelho de ponto" at bounding box center [816, 203] width 82 height 14
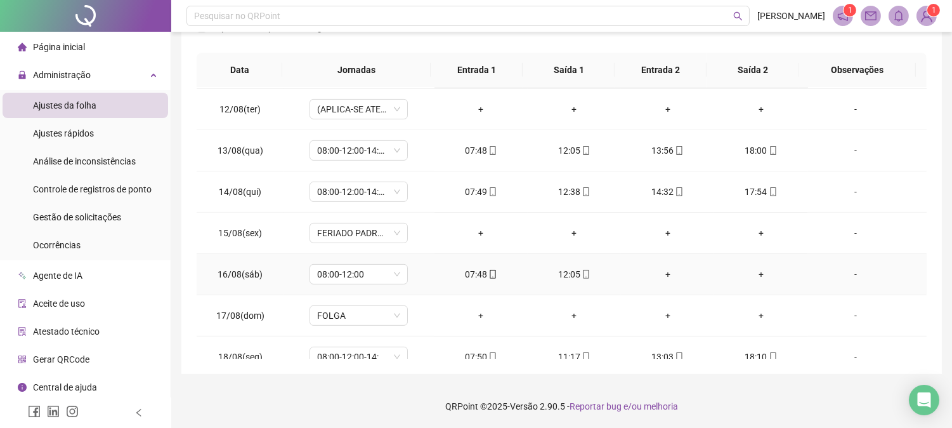
scroll to position [1009, 0]
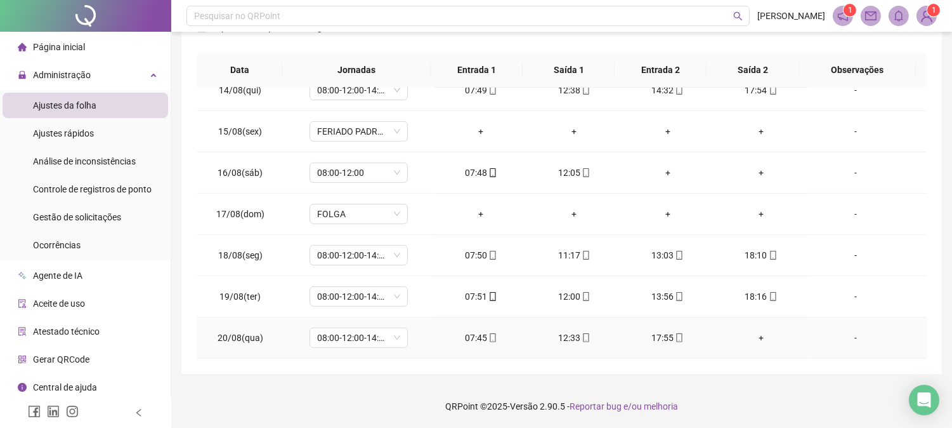
click at [755, 332] on div "+" at bounding box center [760, 338] width 73 height 14
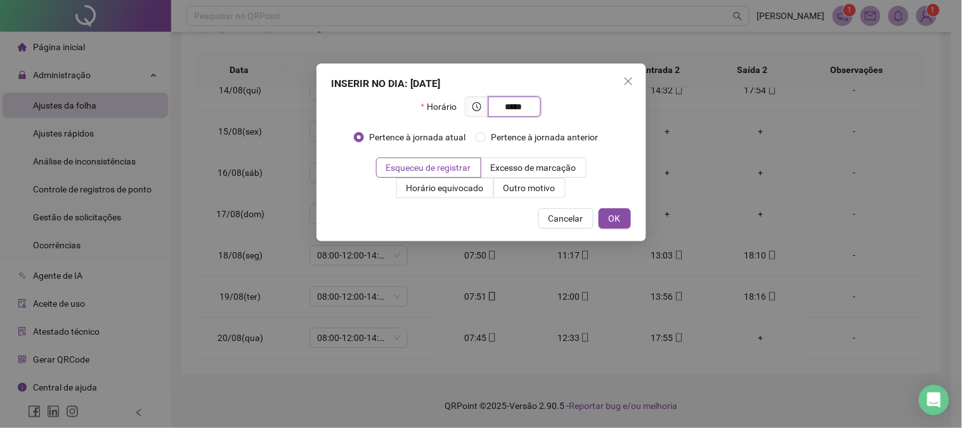
type input "*****"
click at [627, 217] on button "OK" at bounding box center [615, 218] width 32 height 20
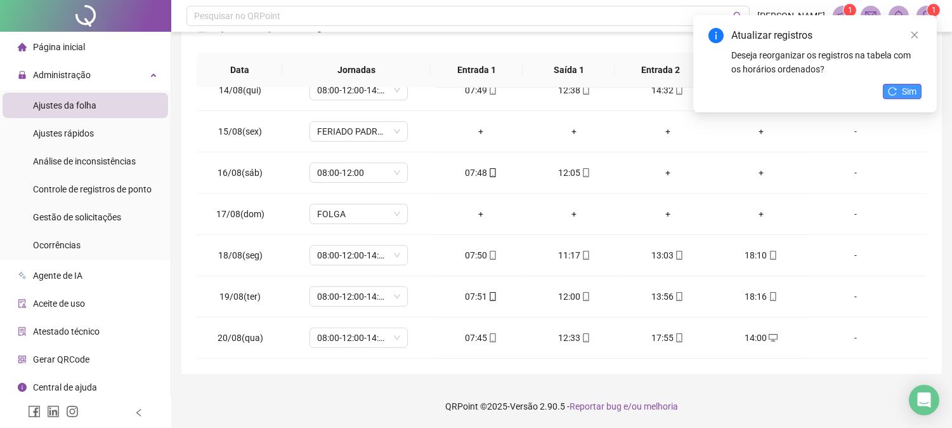
click at [907, 86] on span "Sim" at bounding box center [909, 91] width 15 height 14
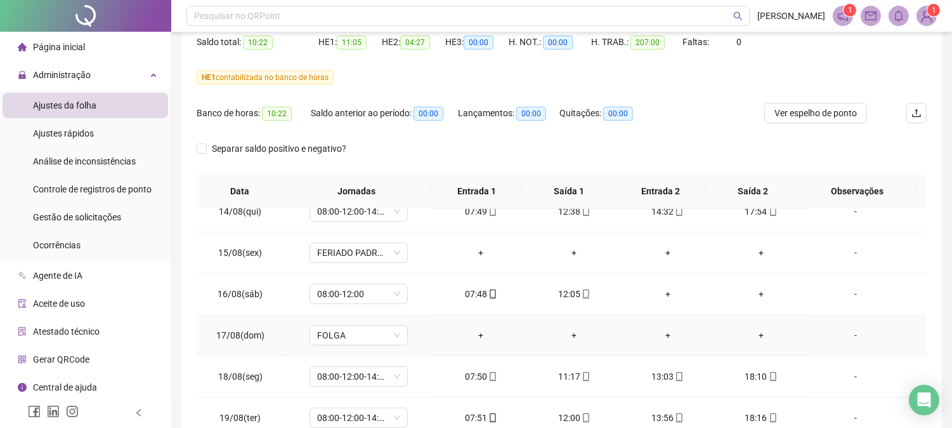
scroll to position [0, 0]
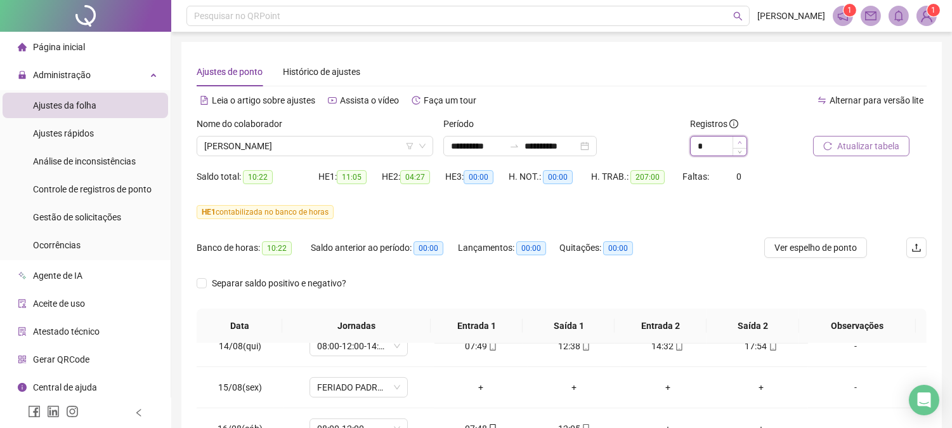
click at [738, 138] on span "Increase Value" at bounding box center [740, 141] width 14 height 11
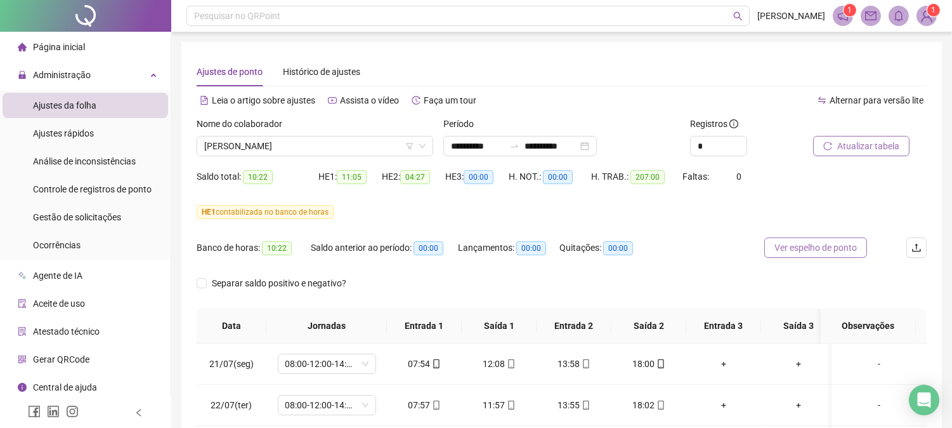
click at [817, 242] on span "Ver espelho de ponto" at bounding box center [816, 247] width 82 height 14
click at [734, 144] on span "Increase Value" at bounding box center [740, 141] width 14 height 11
click at [738, 140] on icon "up" at bounding box center [740, 142] width 4 height 4
click at [738, 149] on icon "down" at bounding box center [740, 150] width 4 height 4
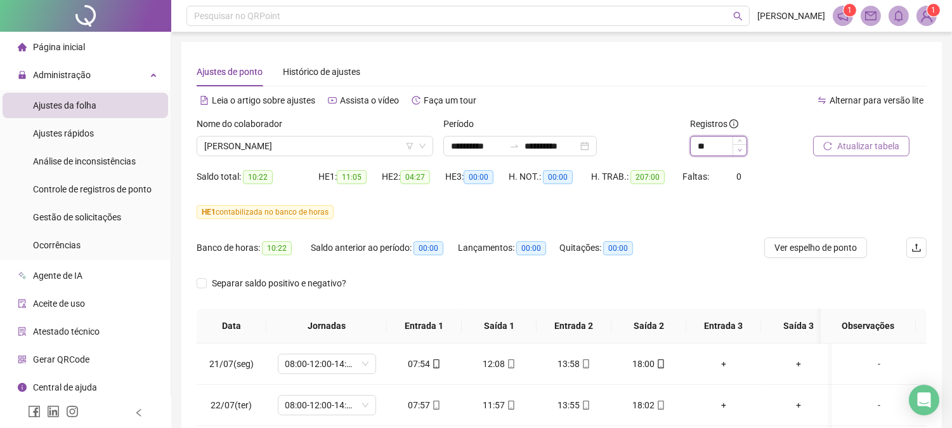
click at [738, 149] on icon "down" at bounding box center [740, 150] width 4 height 4
type input "*"
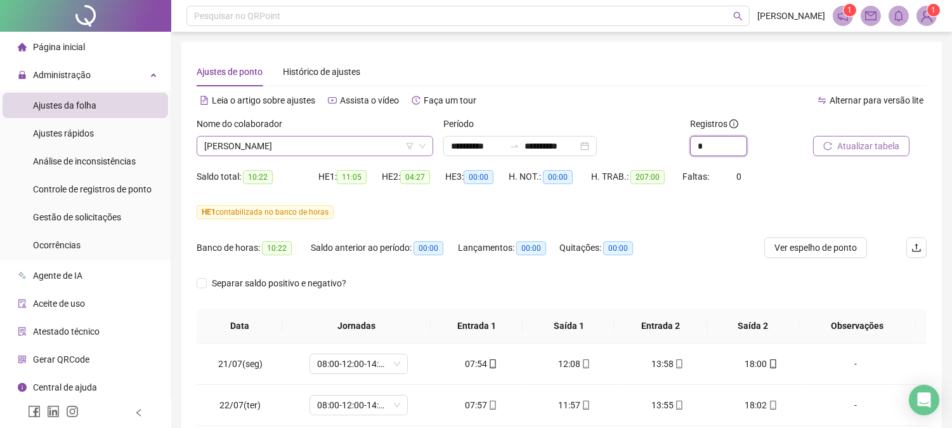
click at [358, 142] on span "[PERSON_NAME]" at bounding box center [314, 145] width 221 height 19
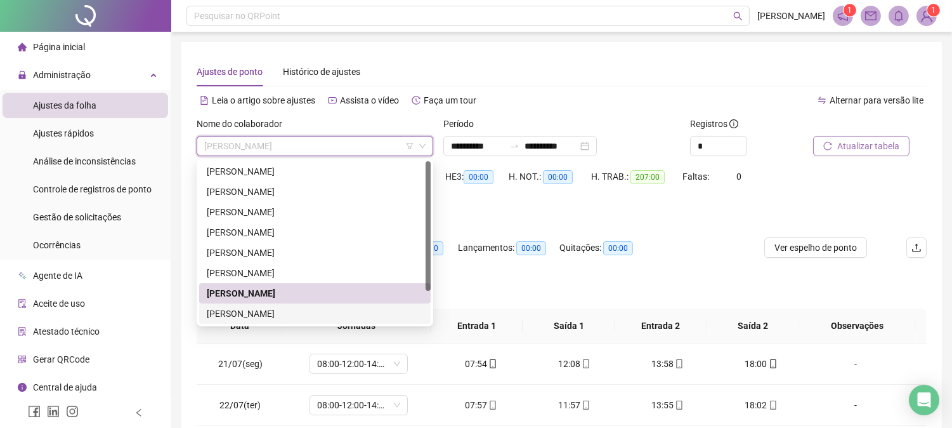
click at [265, 311] on div "[PERSON_NAME]" at bounding box center [315, 313] width 216 height 14
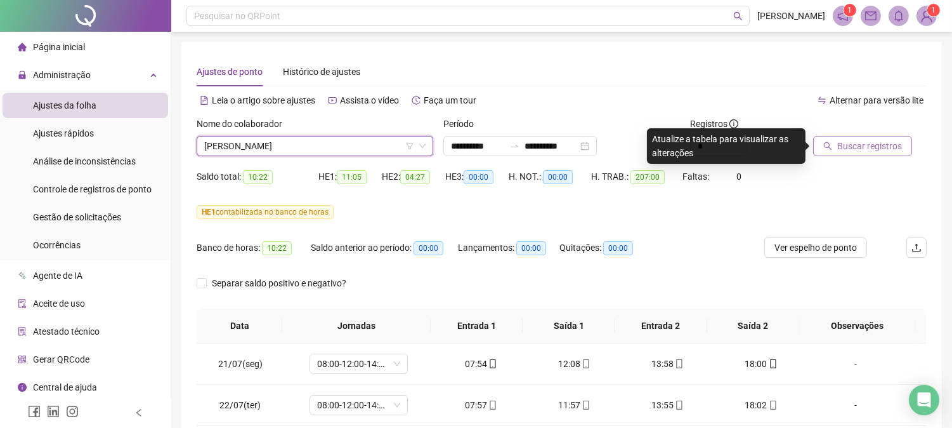
click at [828, 147] on icon "search" at bounding box center [827, 145] width 9 height 9
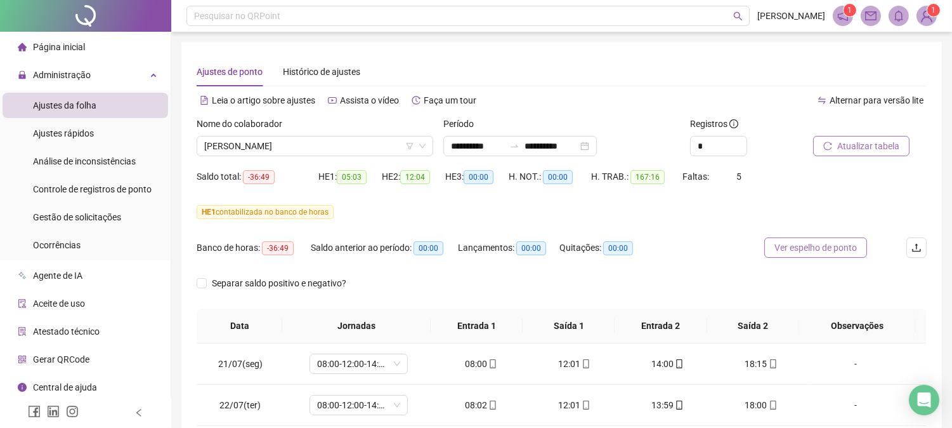
click at [815, 246] on span "Ver espelho de ponto" at bounding box center [816, 247] width 82 height 14
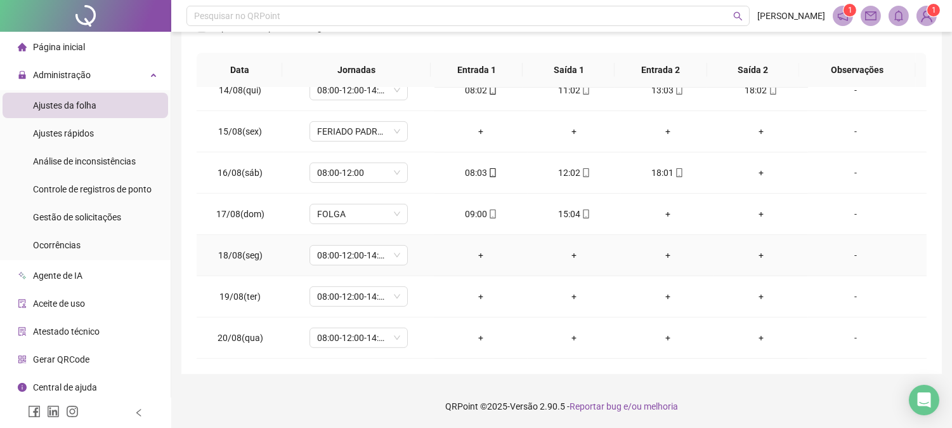
scroll to position [939, 0]
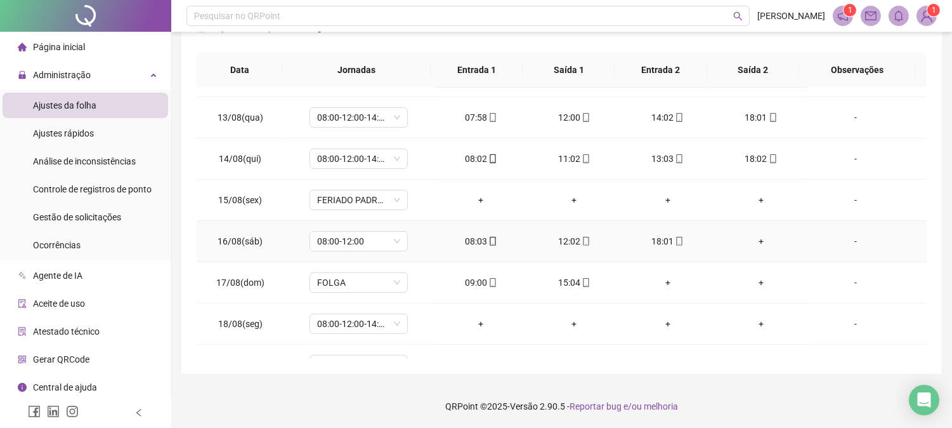
click at [741, 244] on div "+" at bounding box center [760, 241] width 73 height 14
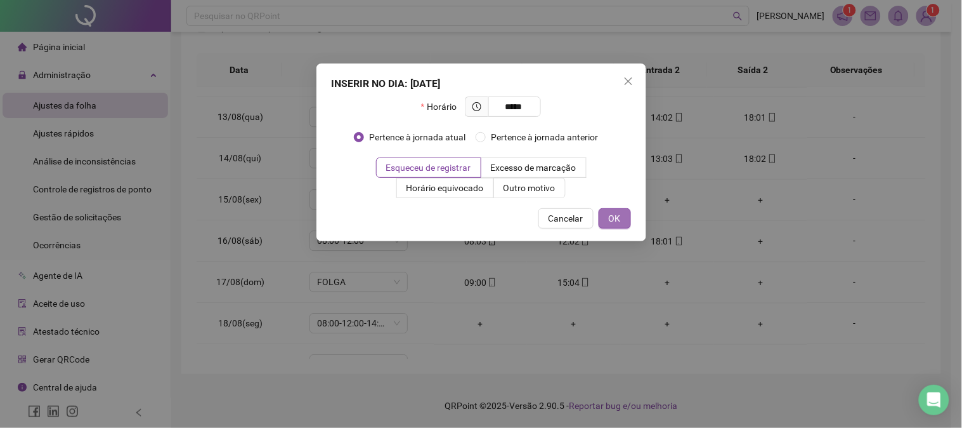
type input "*****"
click at [623, 214] on button "OK" at bounding box center [615, 218] width 32 height 20
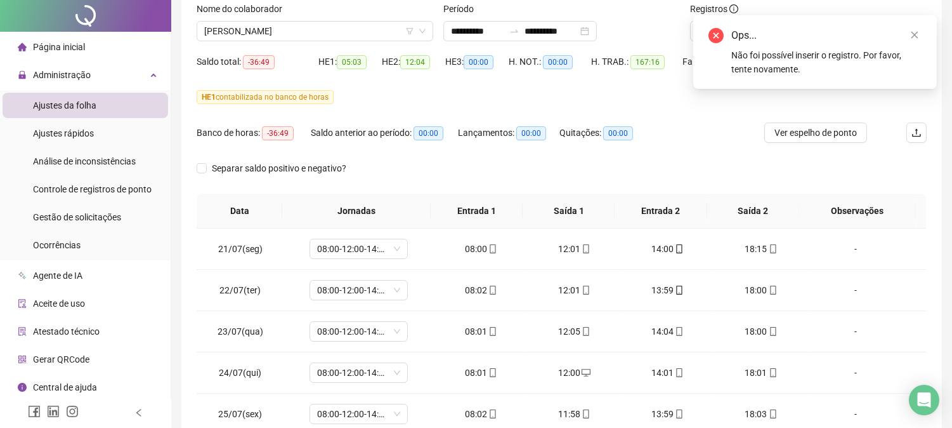
scroll to position [0, 0]
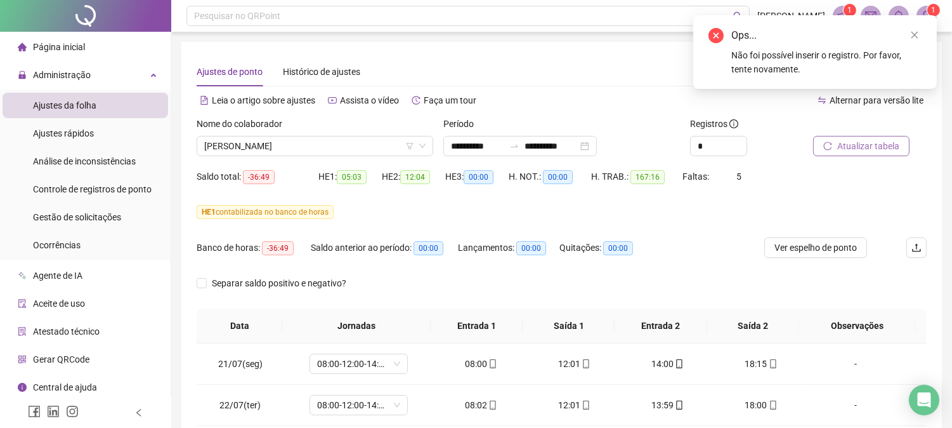
click at [878, 150] on span "Atualizar tabela" at bounding box center [868, 146] width 62 height 14
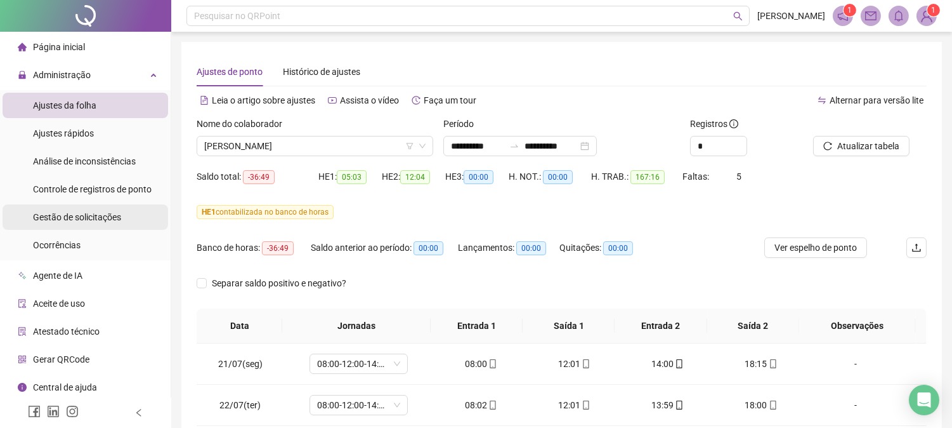
click at [136, 224] on li "Gestão de solicitações" at bounding box center [86, 216] width 166 height 25
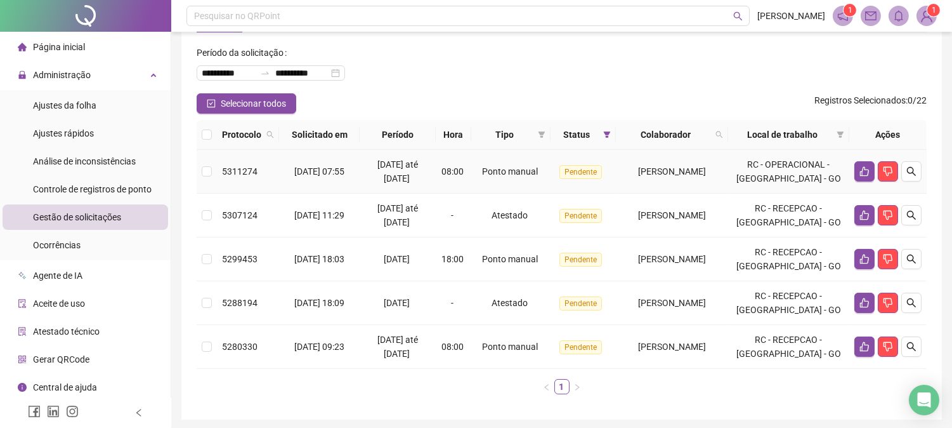
scroll to position [70, 0]
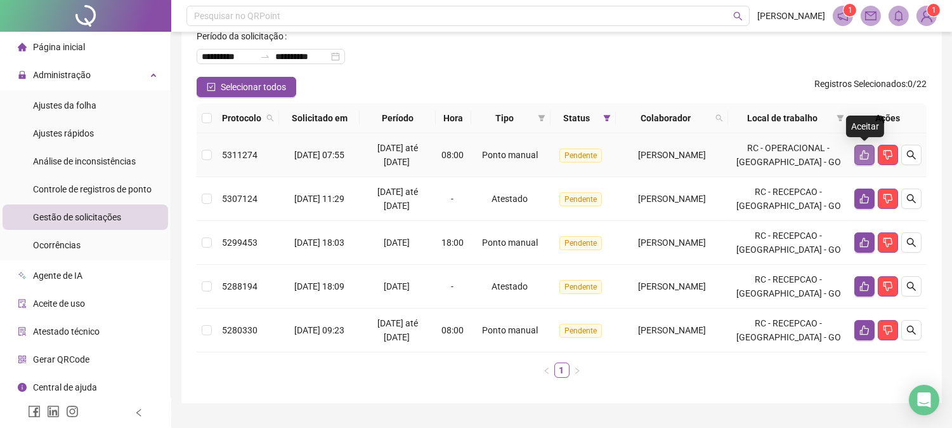
click at [867, 159] on icon "like" at bounding box center [864, 155] width 9 height 10
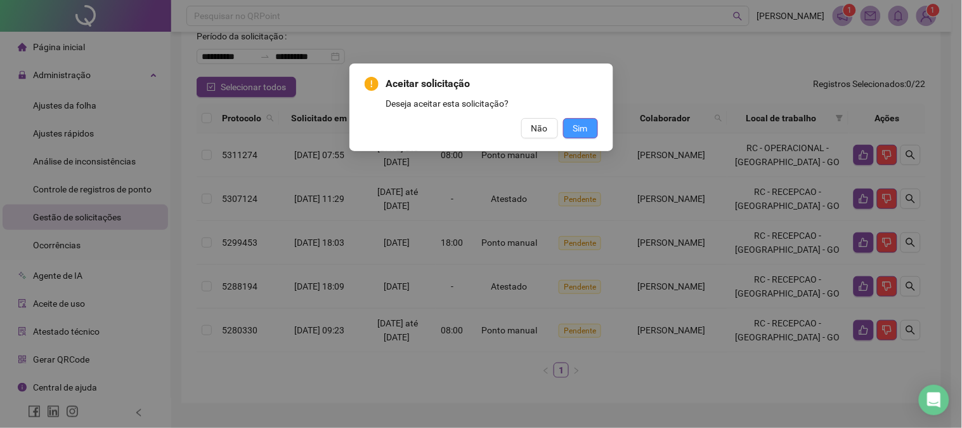
click at [570, 129] on button "Sim" at bounding box center [580, 128] width 35 height 20
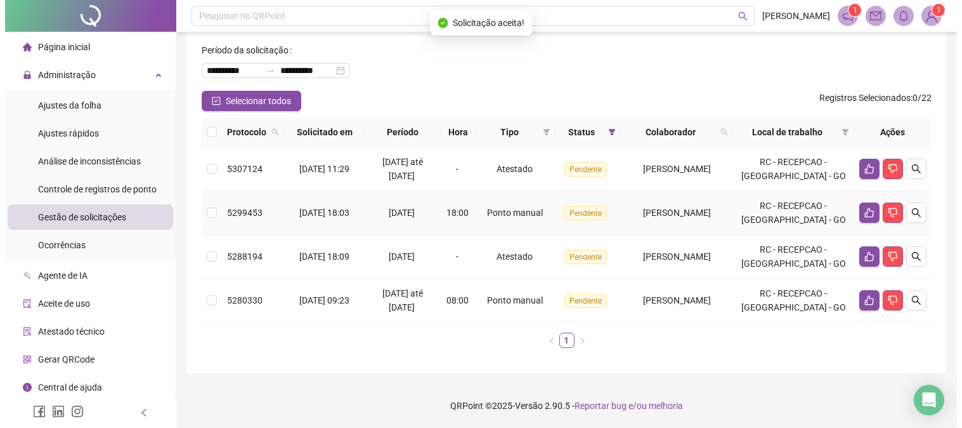
scroll to position [56, 0]
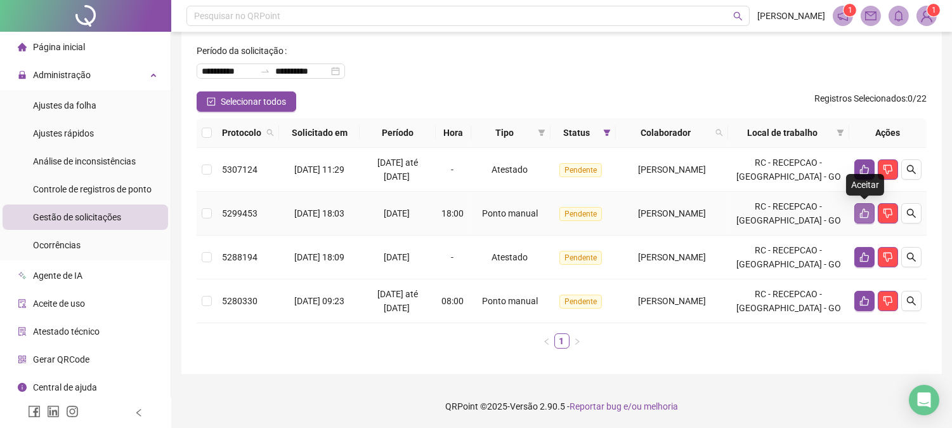
click at [854, 219] on button "button" at bounding box center [864, 213] width 20 height 20
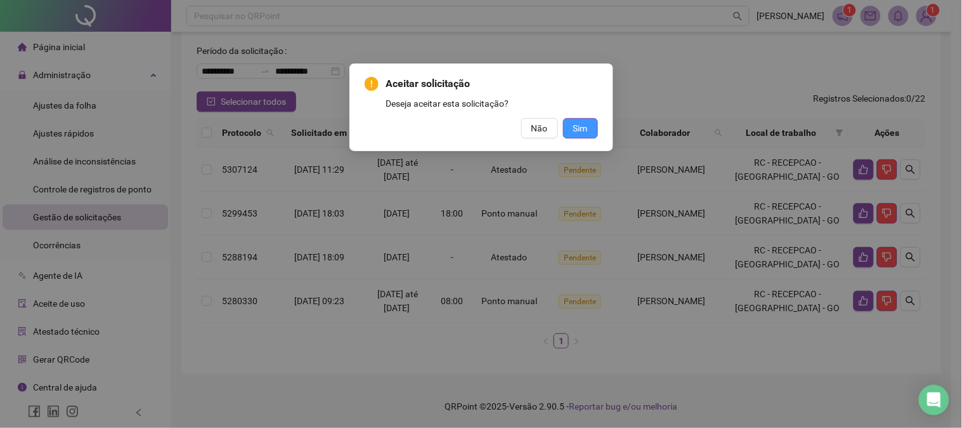
click at [588, 130] on button "Sim" at bounding box center [580, 128] width 35 height 20
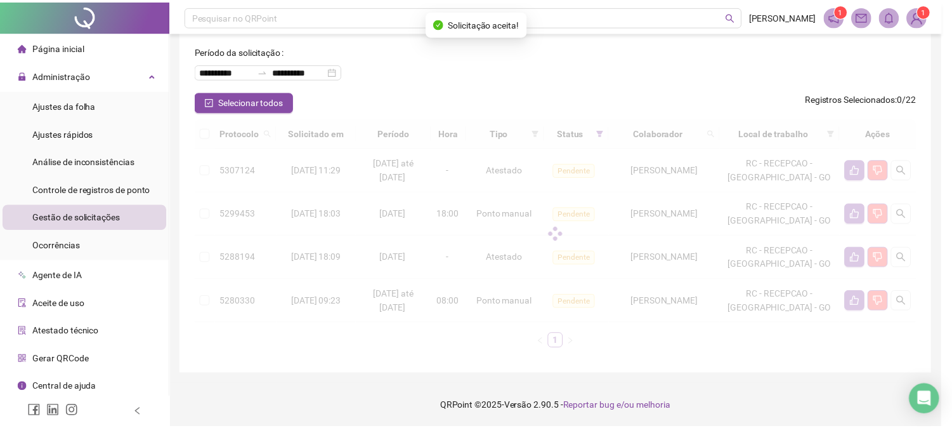
scroll to position [13, 0]
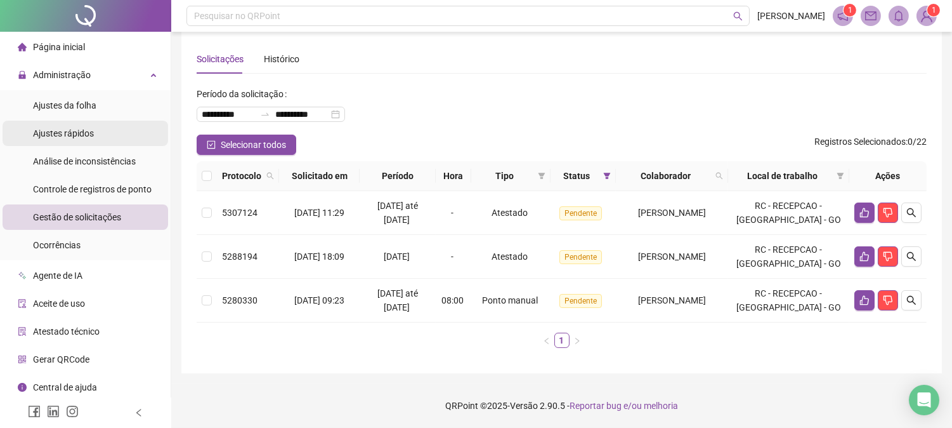
click at [83, 128] on span "Ajustes rápidos" at bounding box center [63, 133] width 61 height 10
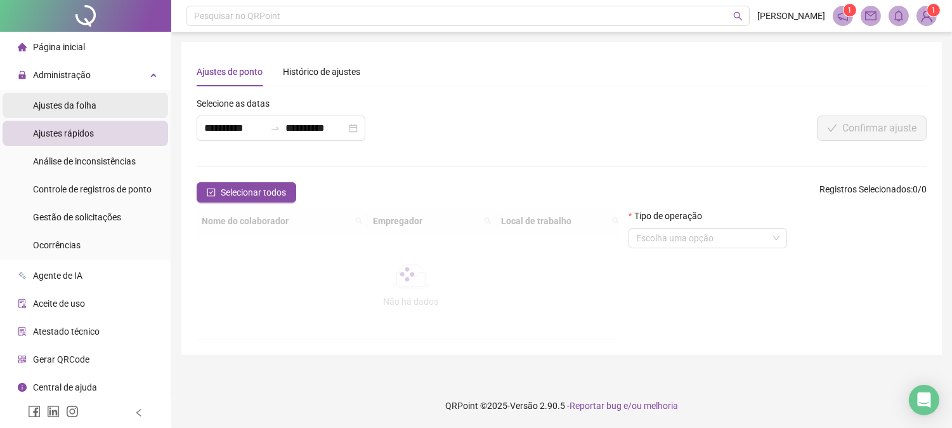
click at [137, 108] on li "Ajustes da folha" at bounding box center [86, 105] width 166 height 25
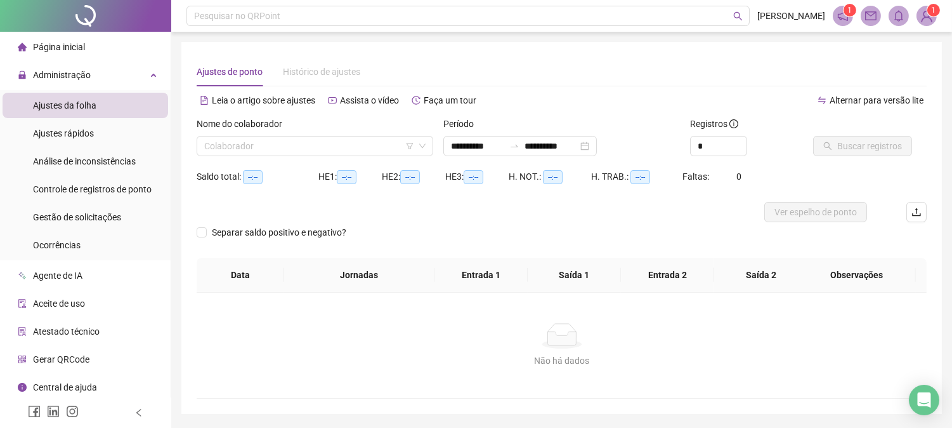
click at [277, 132] on div "Nome do colaborador" at bounding box center [315, 126] width 237 height 19
click at [288, 137] on input "search" at bounding box center [309, 145] width 210 height 19
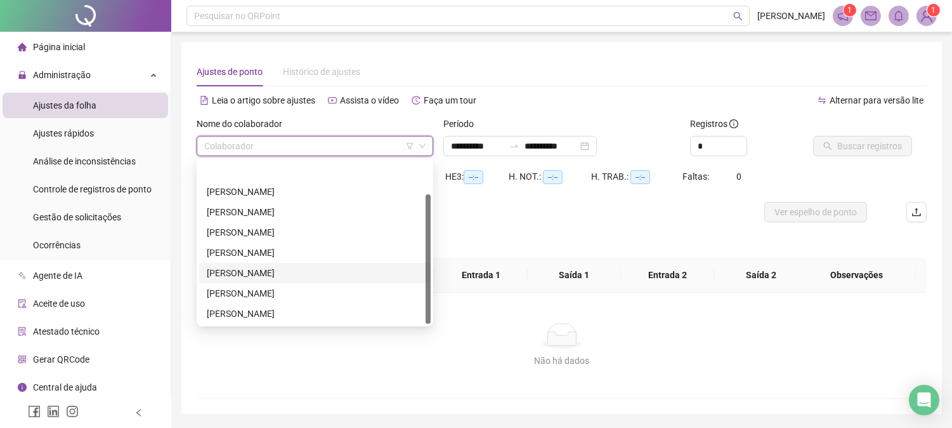
scroll to position [41, 0]
click at [282, 272] on div "[PERSON_NAME]" at bounding box center [315, 273] width 216 height 14
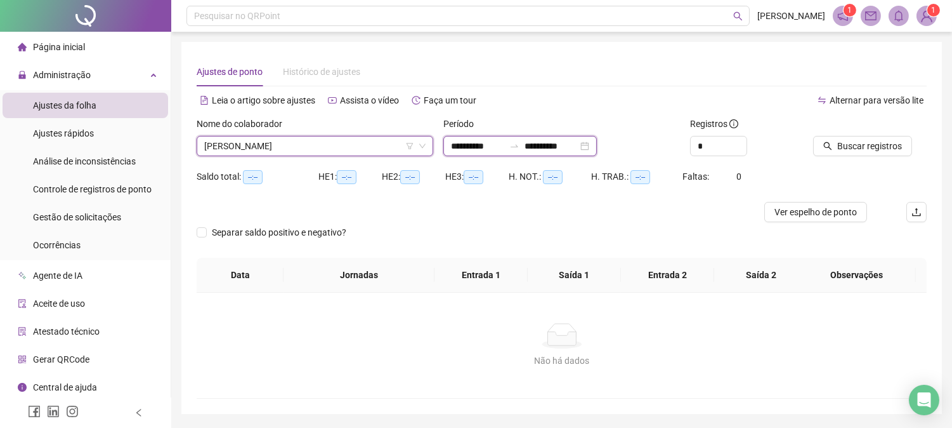
click at [554, 142] on input "**********" at bounding box center [551, 146] width 53 height 14
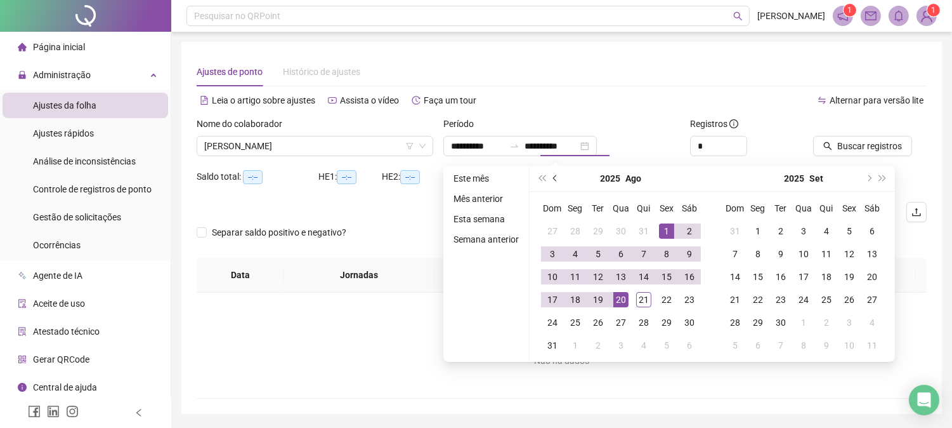
click at [557, 183] on button "prev-year" at bounding box center [556, 178] width 14 height 25
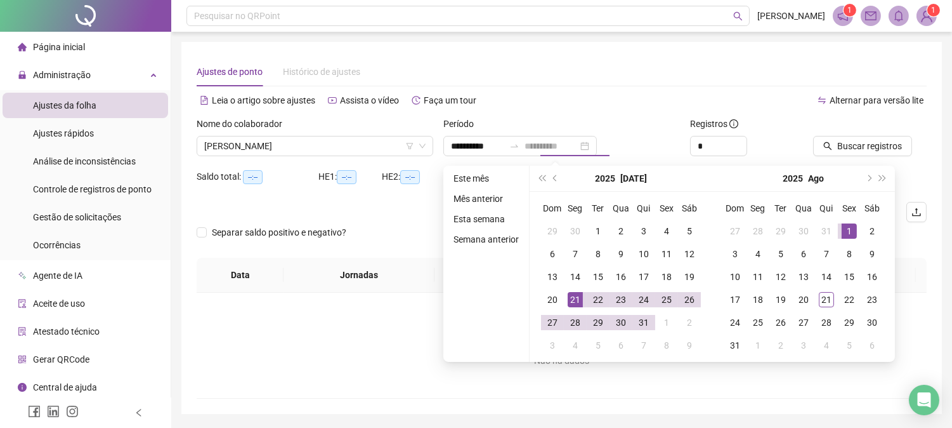
type input "**********"
click at [580, 301] on div "21" at bounding box center [575, 299] width 15 height 15
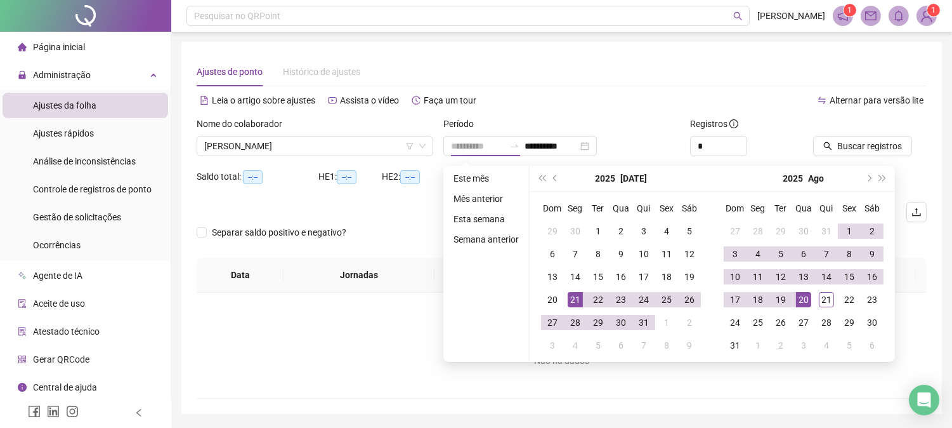
click at [804, 295] on div "20" at bounding box center [803, 299] width 15 height 15
type input "**********"
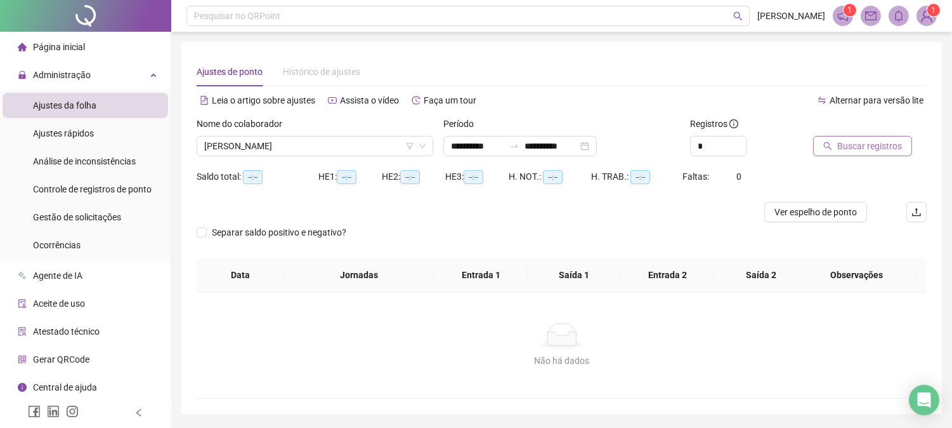
click at [868, 145] on span "Buscar registros" at bounding box center [869, 146] width 65 height 14
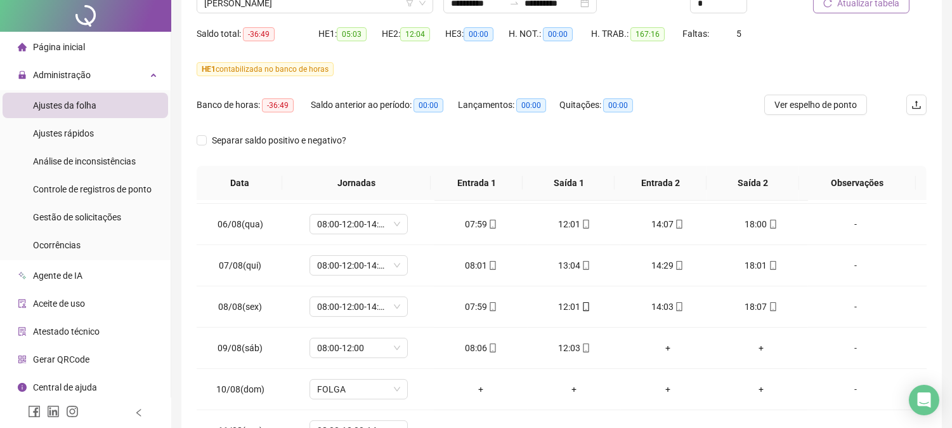
scroll to position [0, 0]
